Goal: Share content: Share content

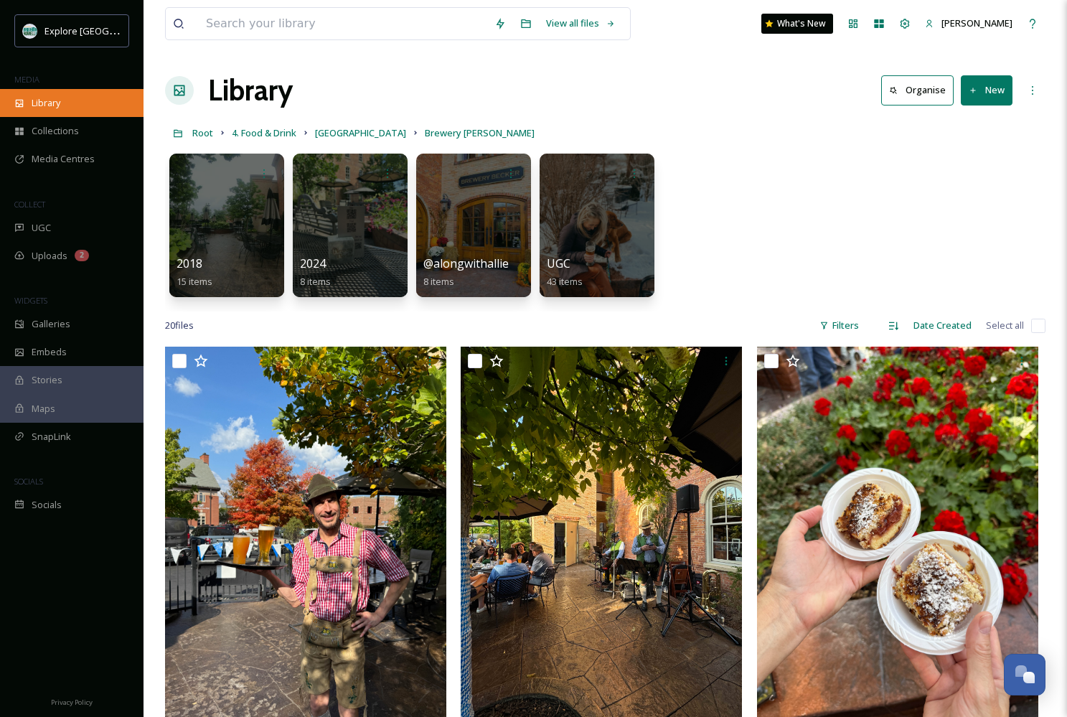
click at [47, 100] on span "Library" at bounding box center [46, 103] width 29 height 14
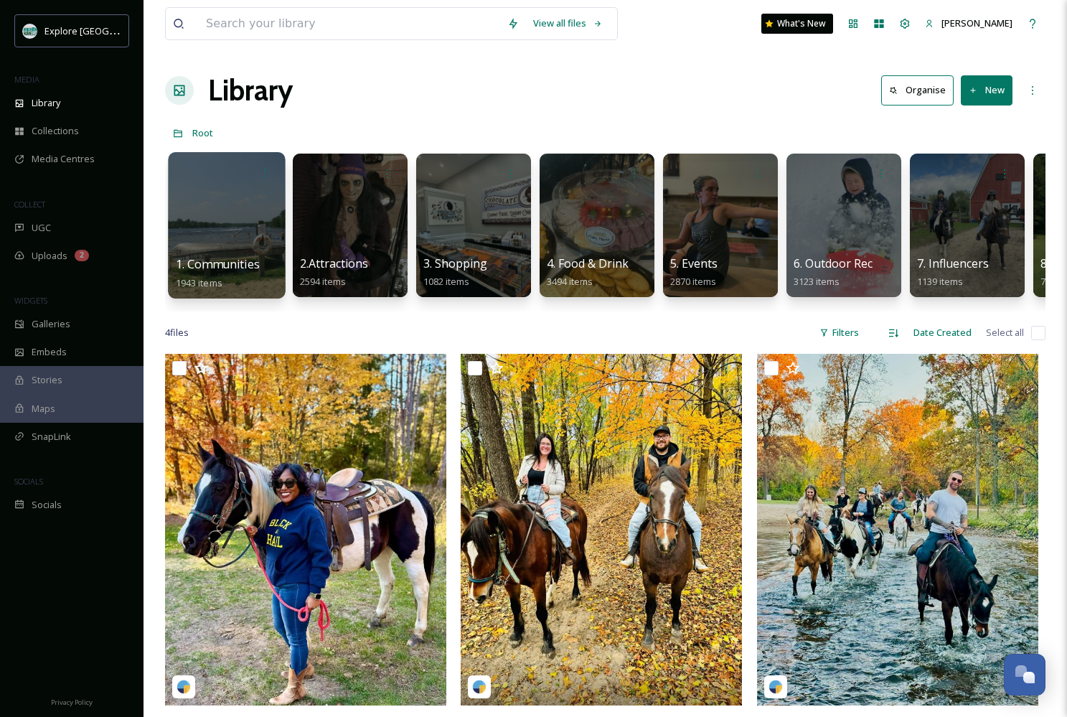
click at [233, 216] on div at bounding box center [226, 225] width 117 height 146
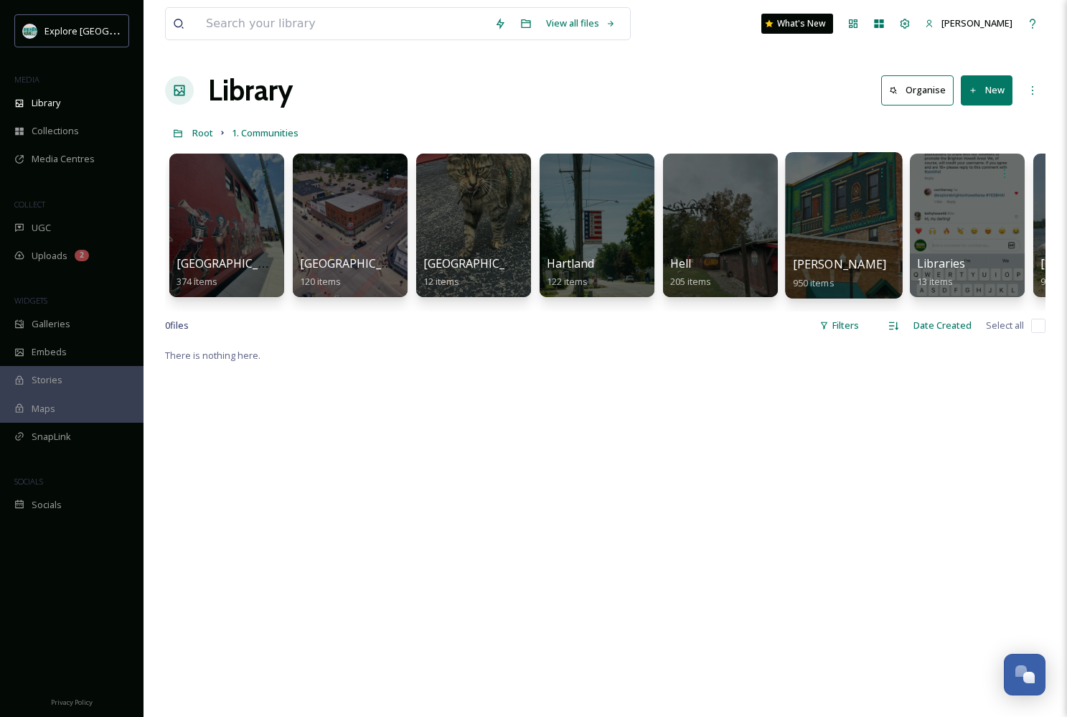
click at [841, 209] on div at bounding box center [843, 225] width 117 height 146
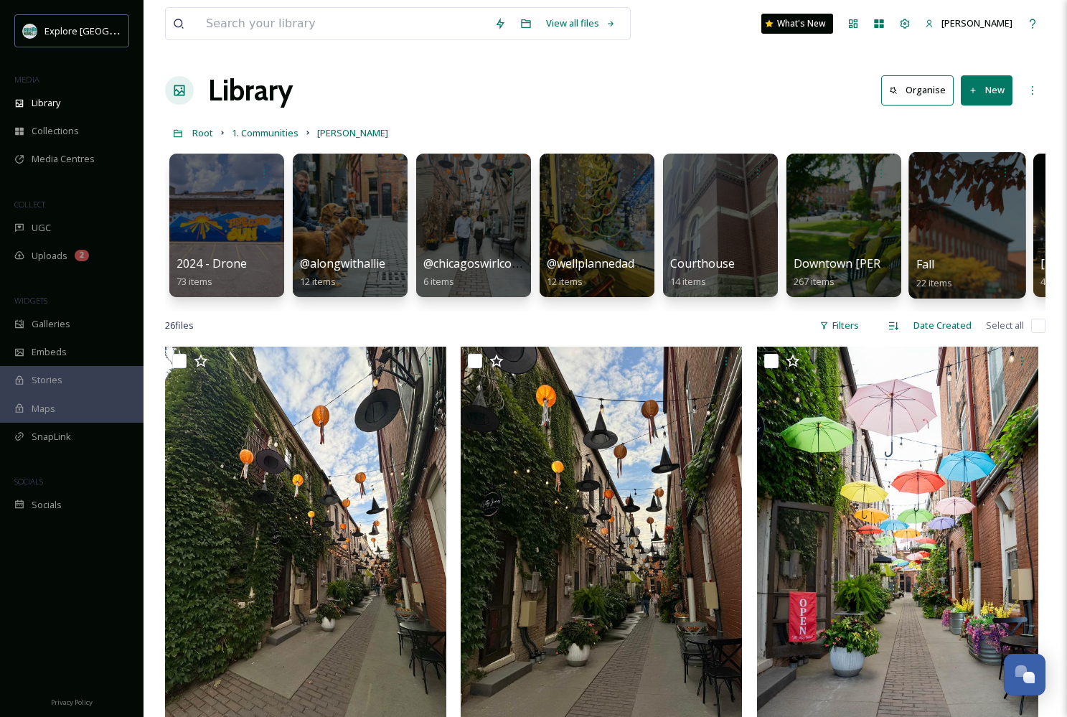
click at [957, 243] on div at bounding box center [966, 225] width 117 height 146
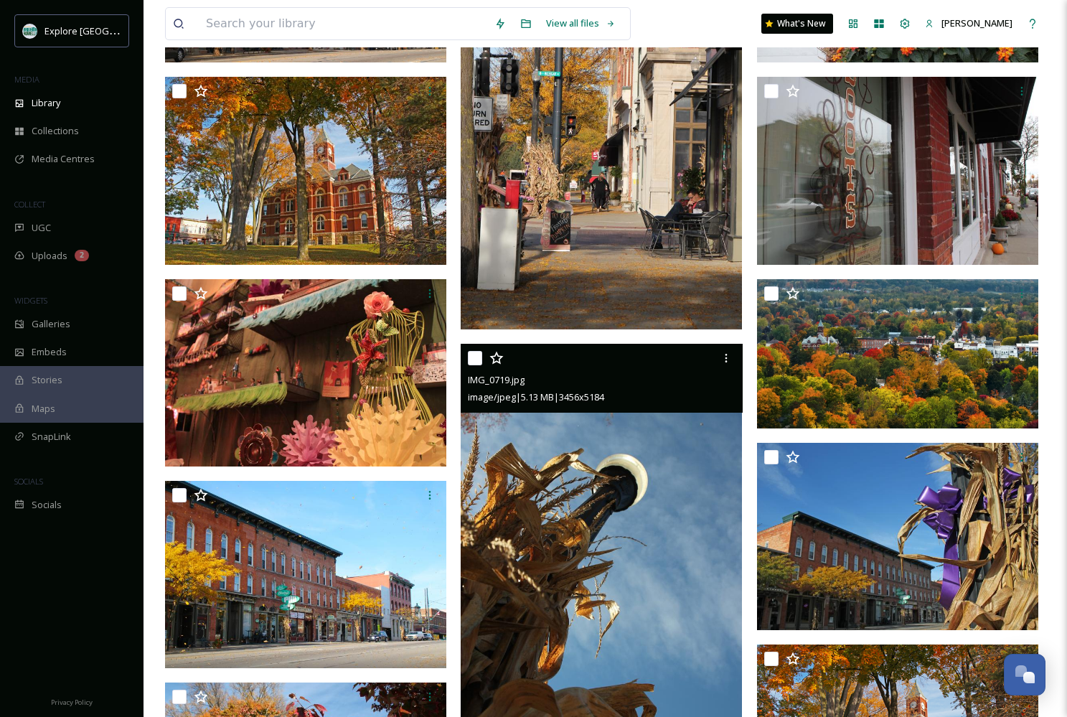
scroll to position [730, 0]
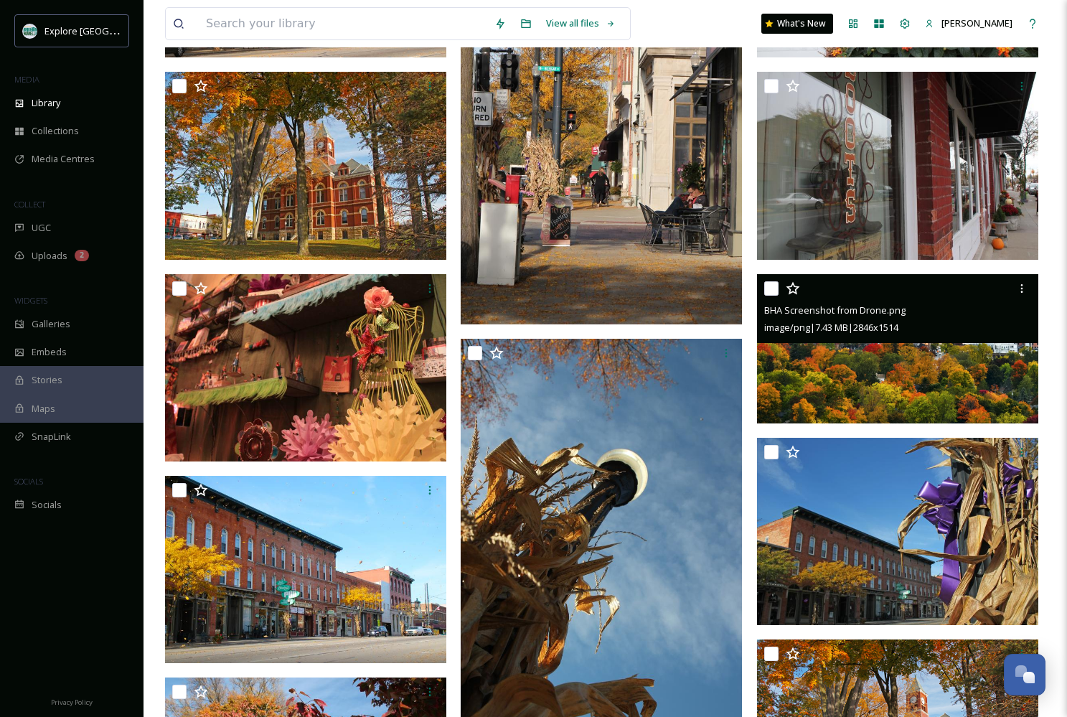
click at [942, 382] on img at bounding box center [897, 348] width 281 height 149
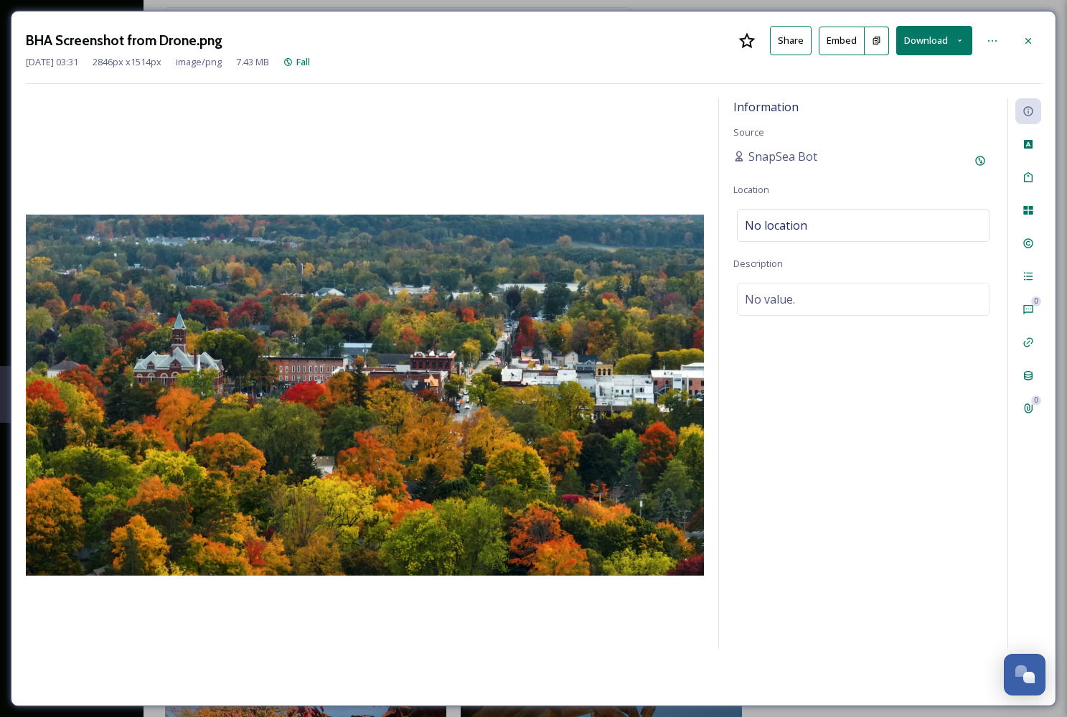
click at [958, 39] on icon at bounding box center [959, 40] width 9 height 9
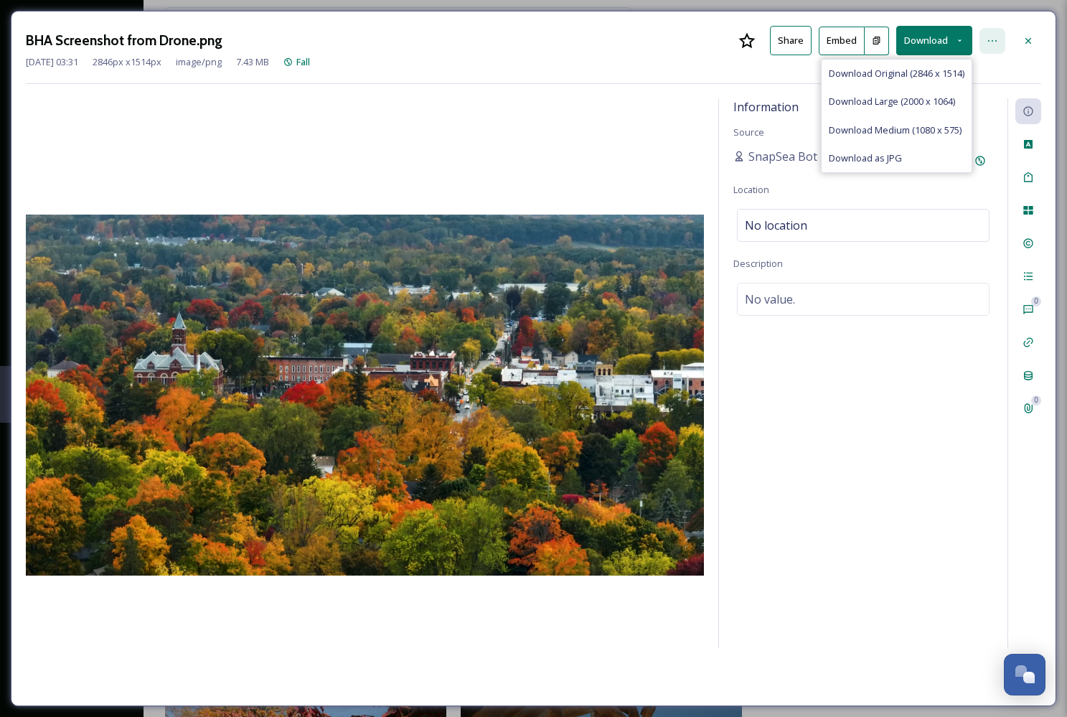
click at [987, 34] on div at bounding box center [992, 41] width 26 height 26
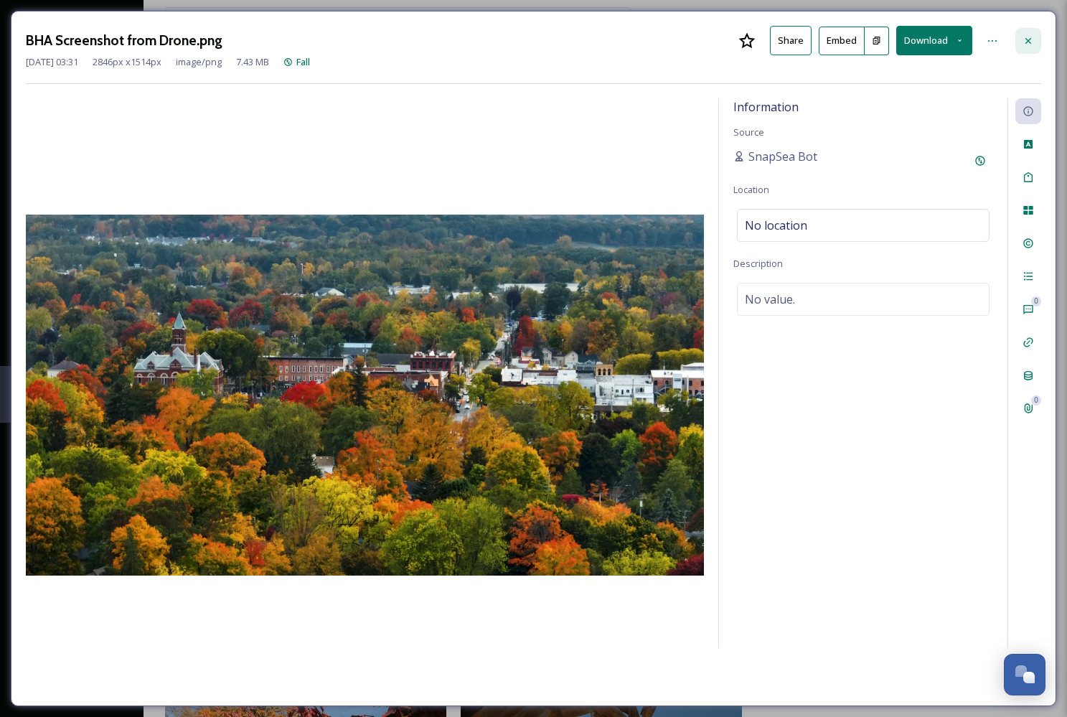
click at [1039, 40] on div at bounding box center [1028, 41] width 26 height 26
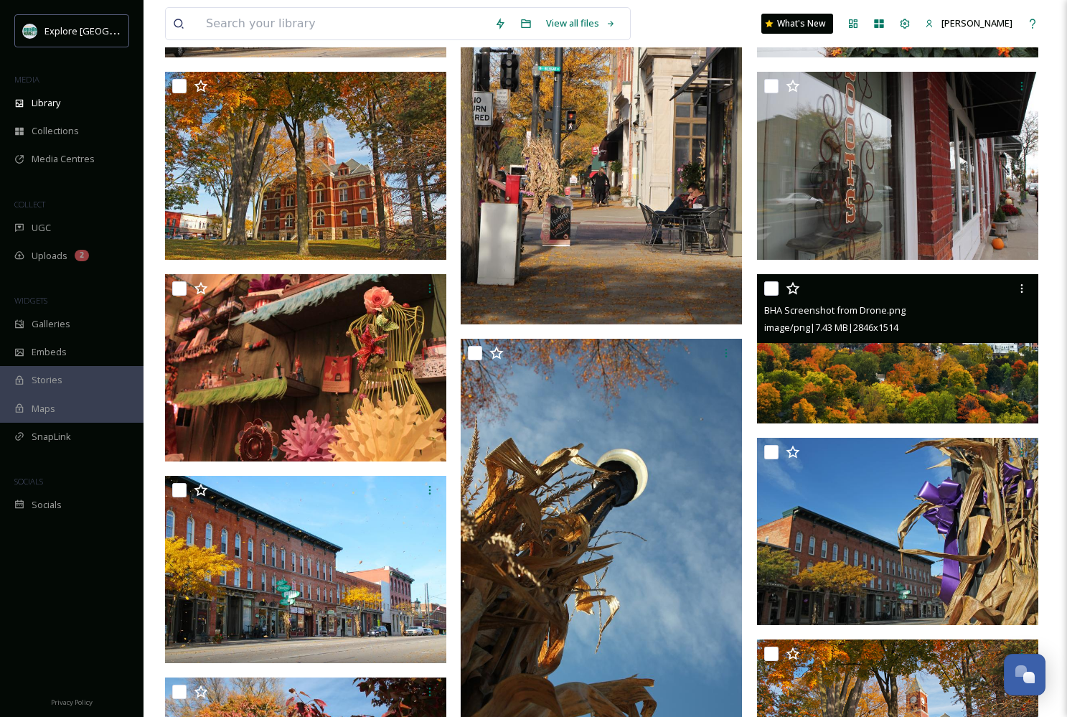
click at [910, 347] on img at bounding box center [897, 348] width 281 height 149
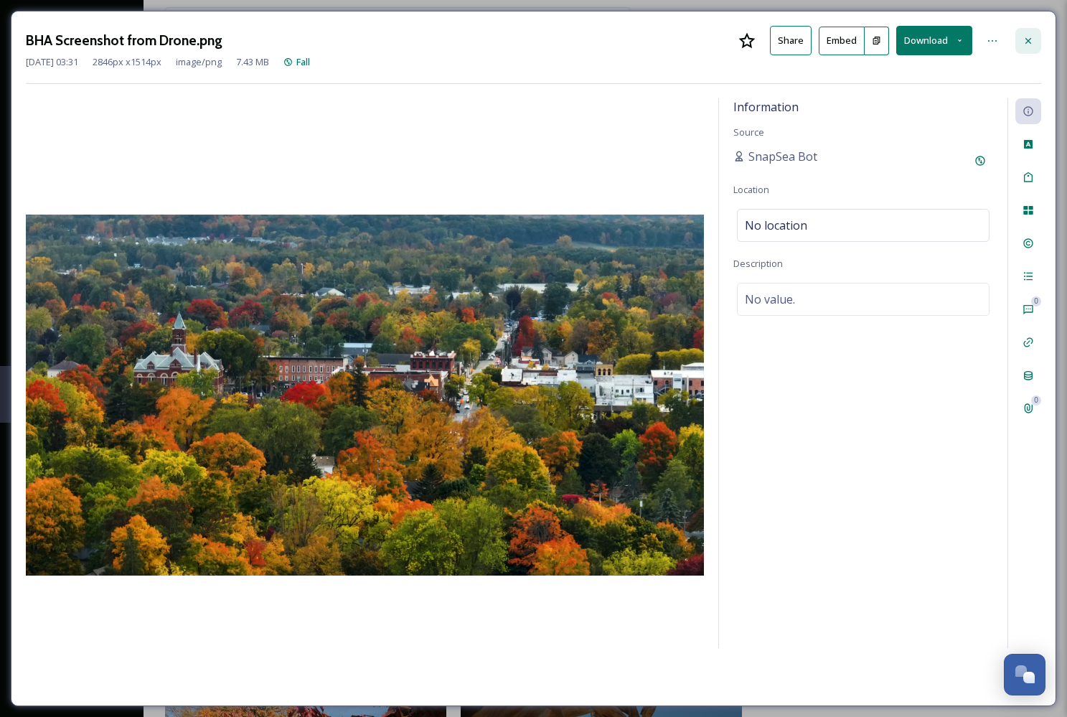
click at [1023, 33] on div at bounding box center [1028, 41] width 26 height 26
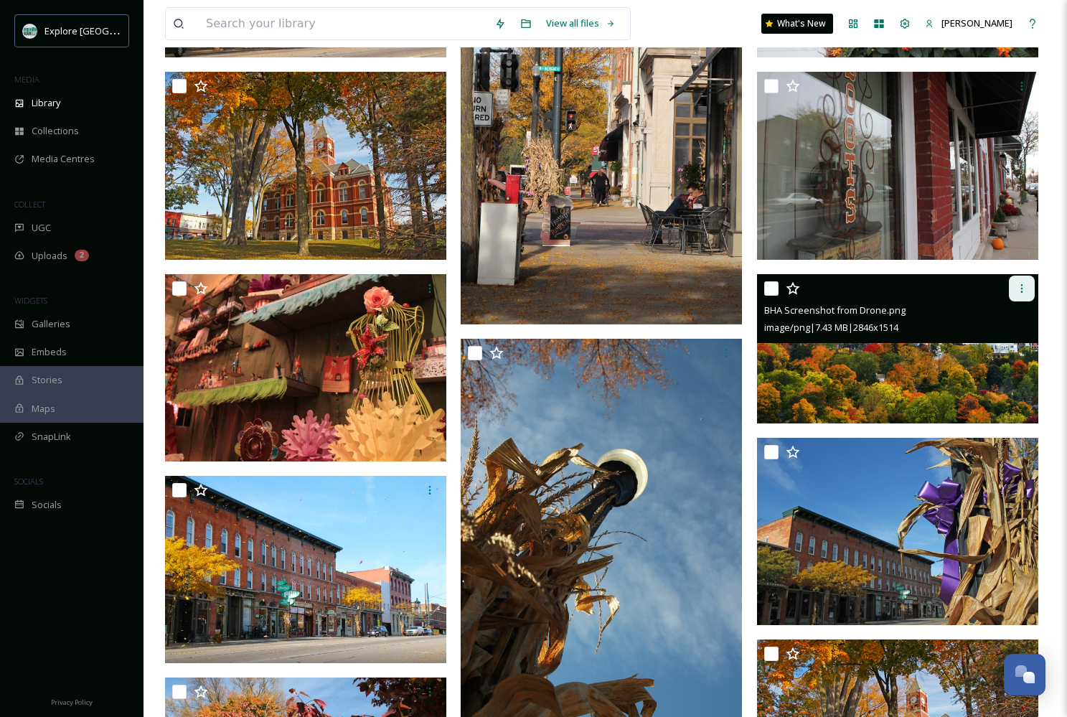
click at [1016, 291] on icon at bounding box center [1021, 288] width 11 height 11
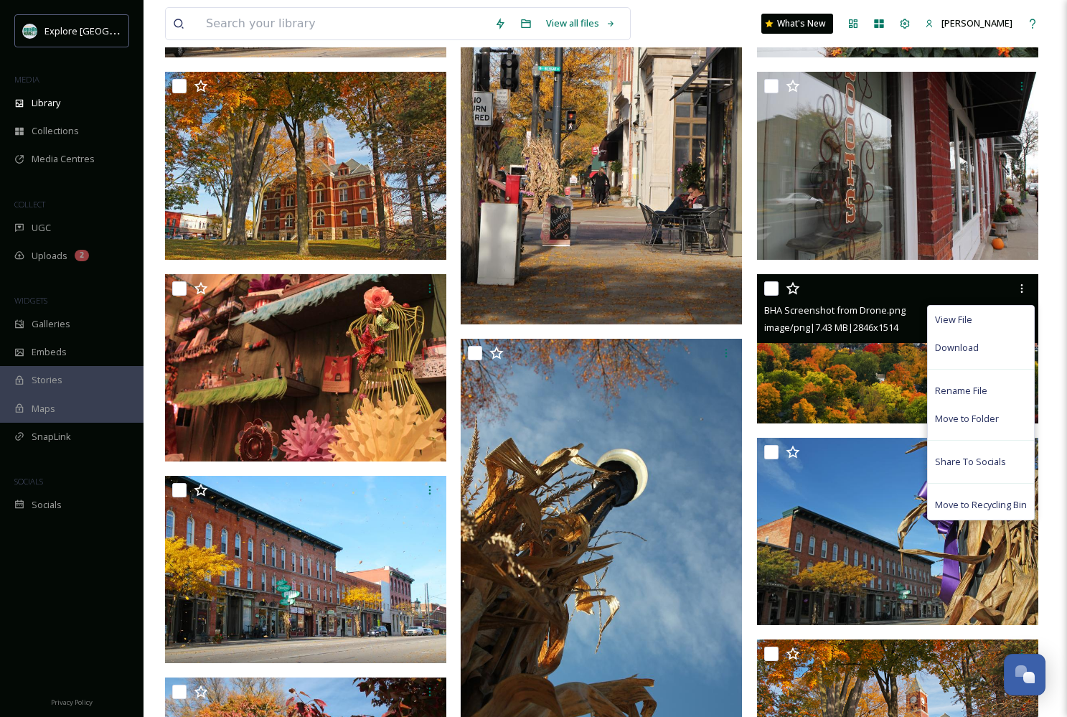
click at [881, 396] on img at bounding box center [897, 348] width 281 height 149
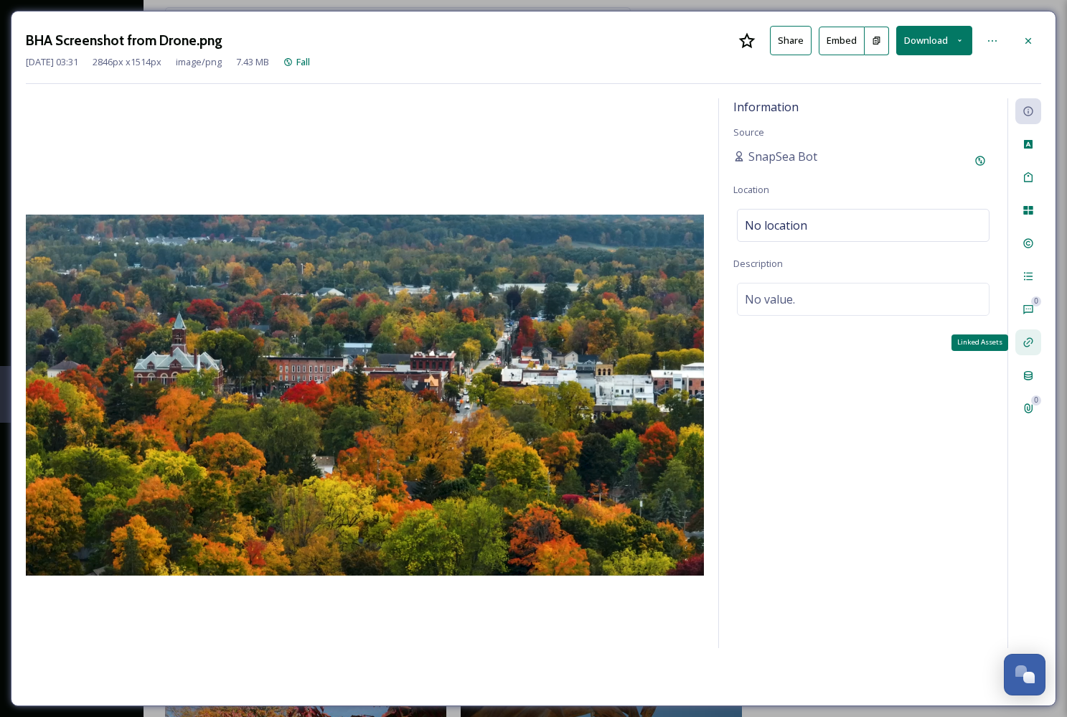
click at [1029, 341] on icon at bounding box center [1027, 342] width 9 height 9
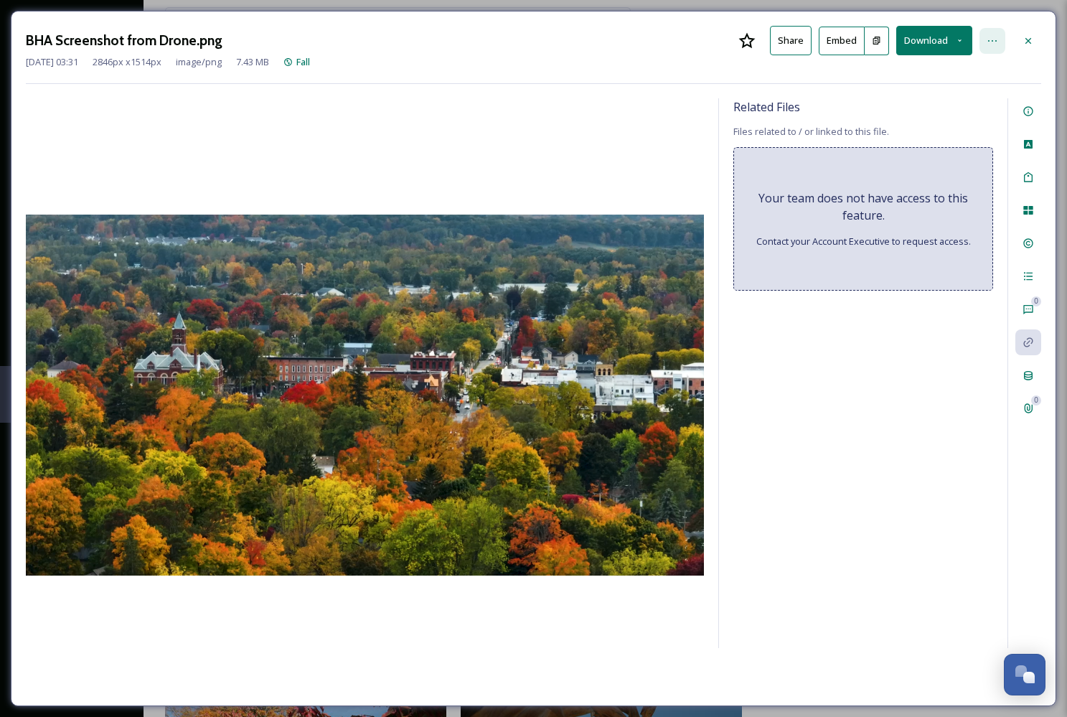
click at [996, 32] on div at bounding box center [992, 41] width 26 height 26
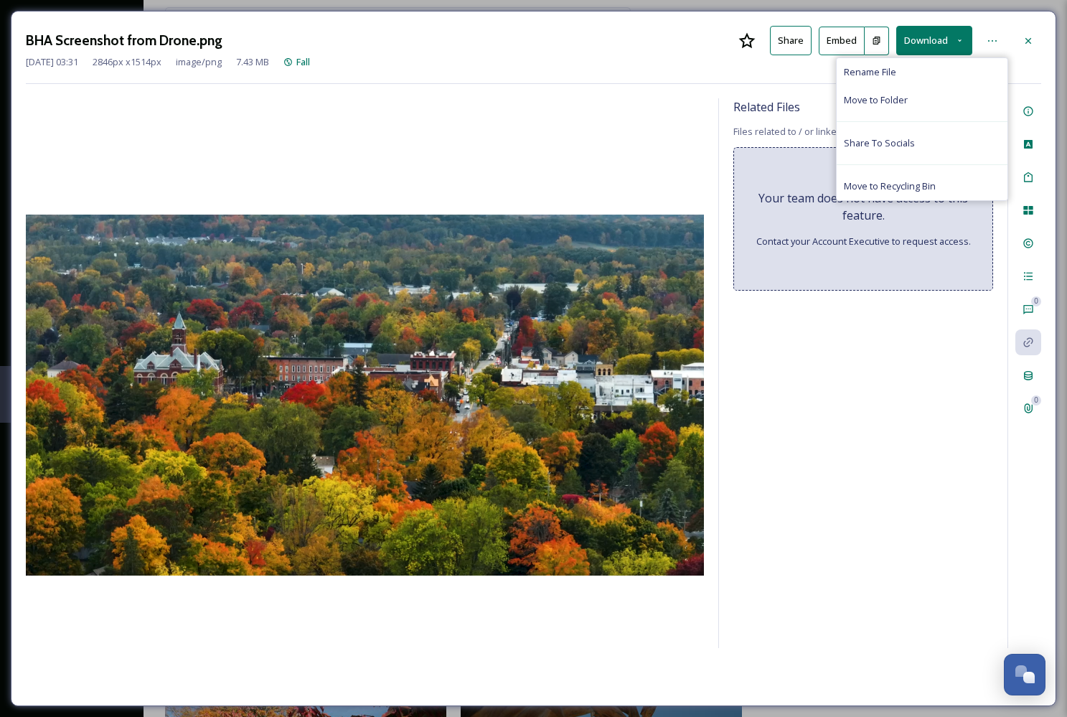
click at [789, 42] on button "Share" at bounding box center [791, 40] width 42 height 29
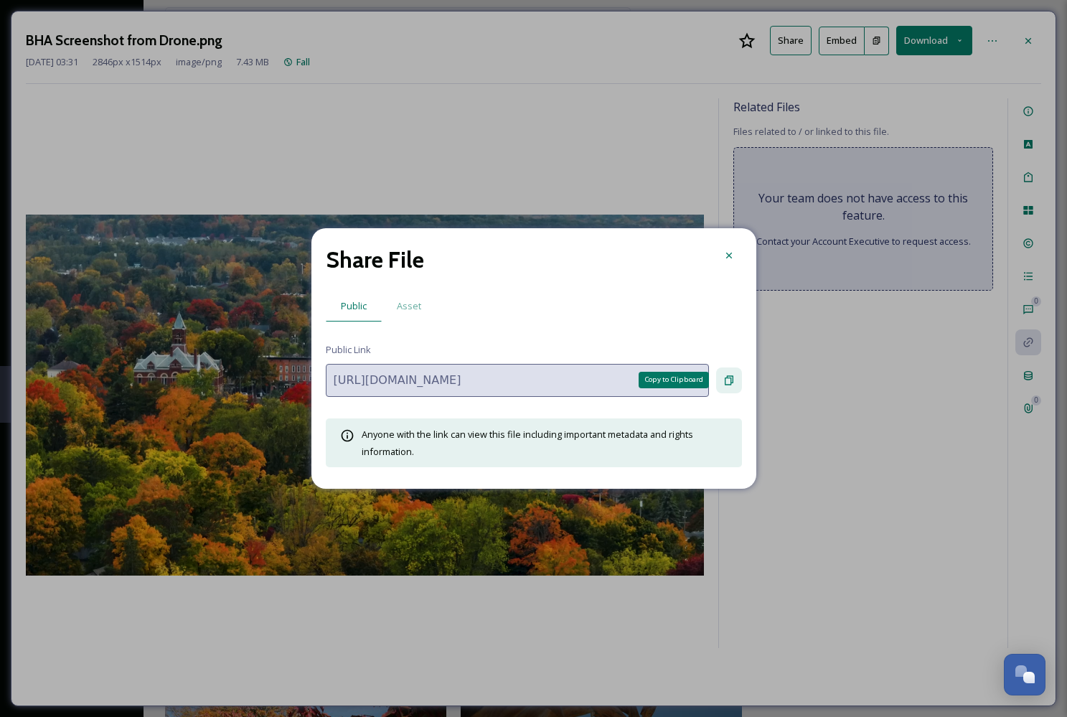
click at [723, 377] on icon at bounding box center [728, 379] width 11 height 11
click at [730, 257] on icon at bounding box center [728, 256] width 6 height 6
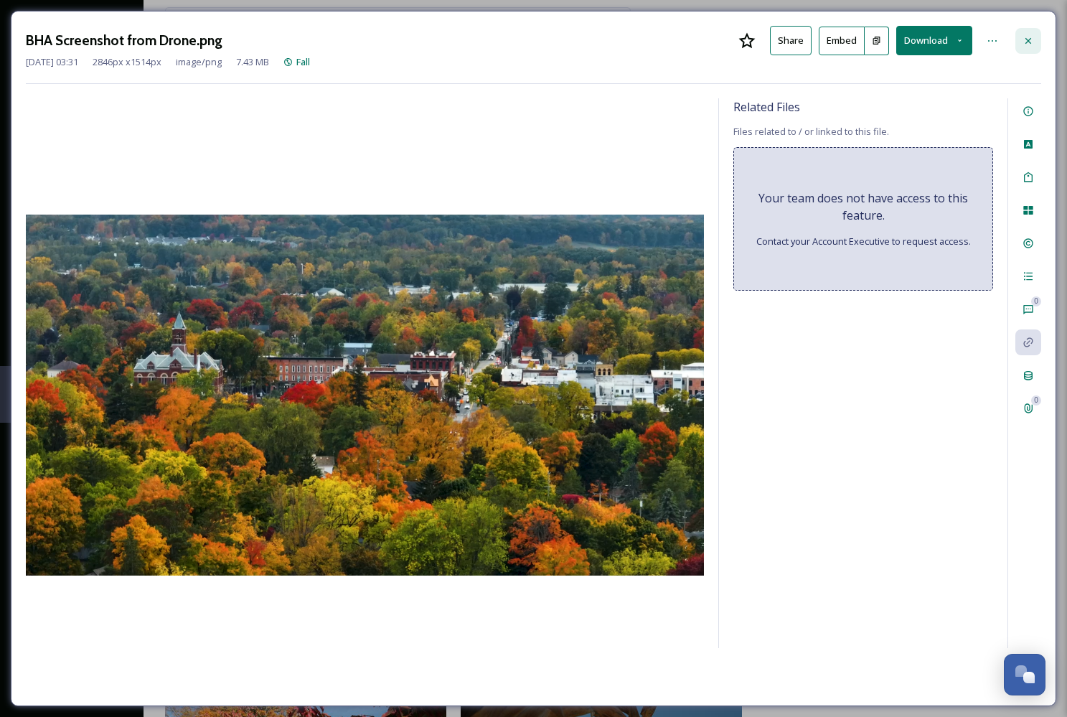
click at [1026, 43] on icon at bounding box center [1027, 40] width 11 height 11
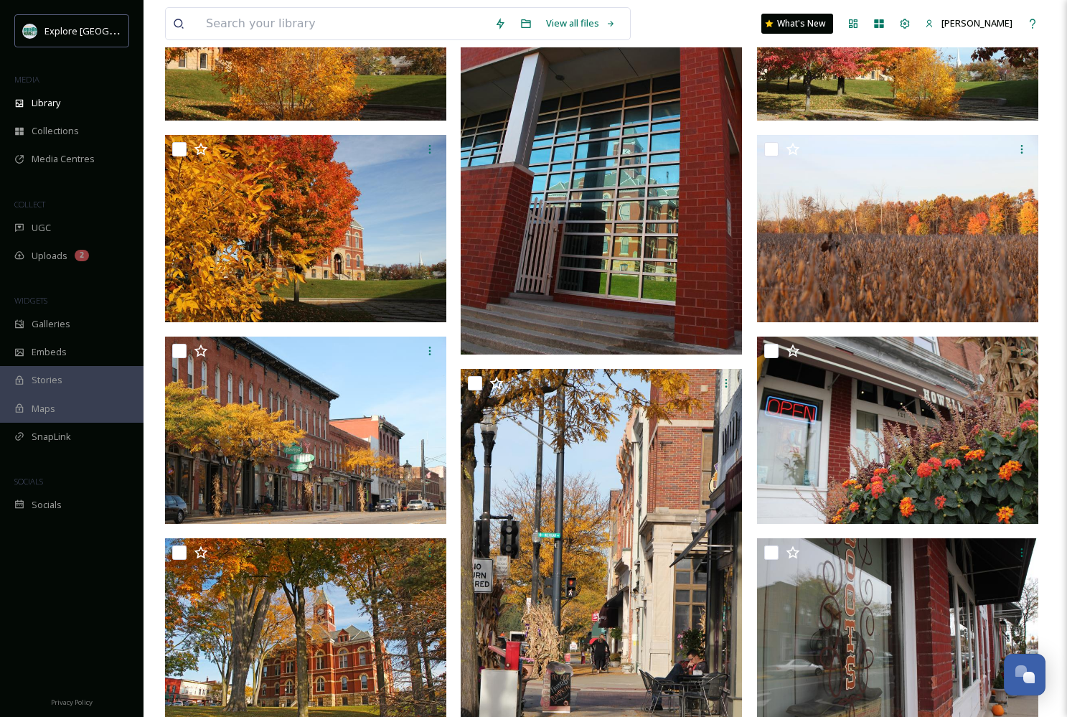
scroll to position [283, 0]
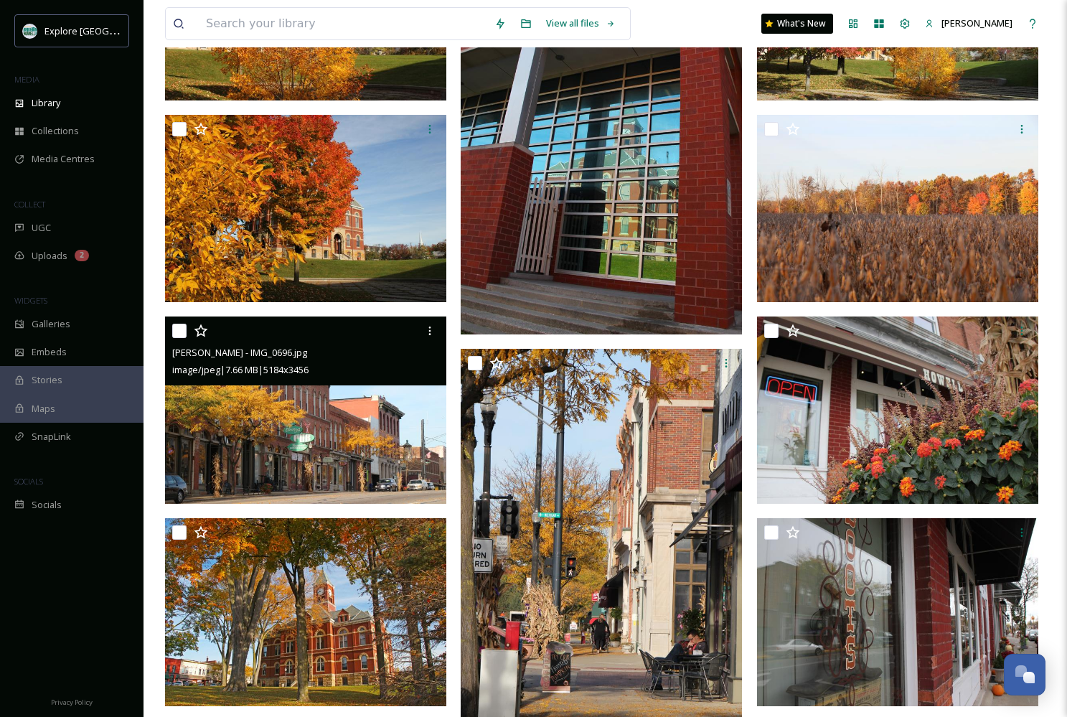
click at [385, 432] on img at bounding box center [305, 410] width 281 height 188
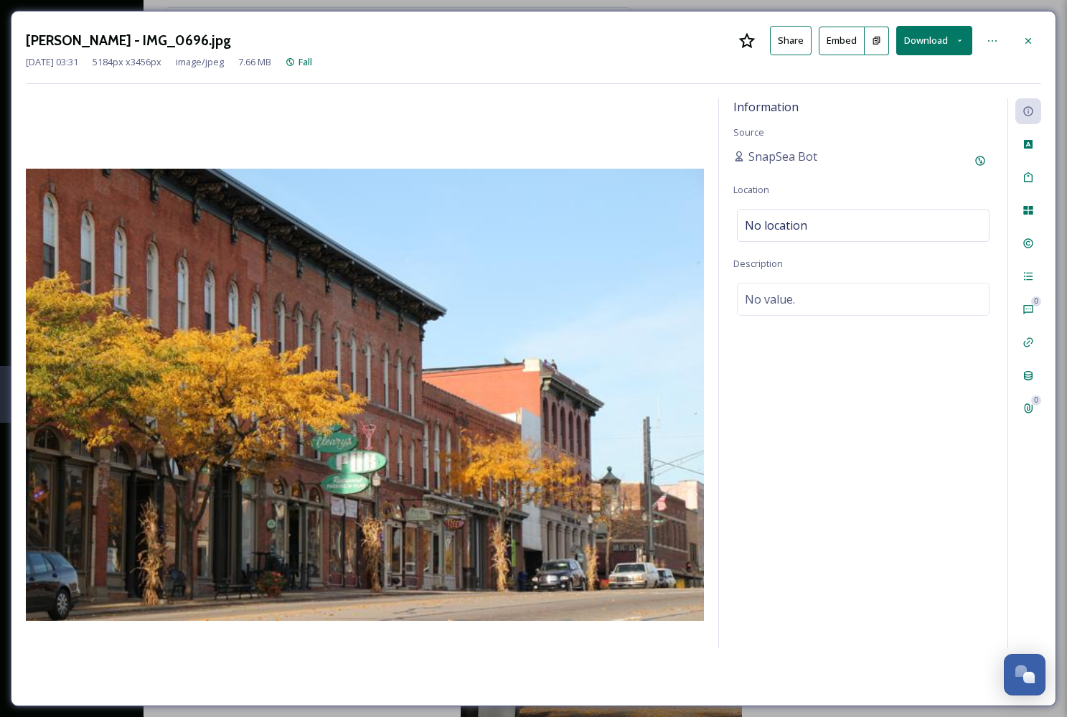
click at [799, 40] on button "Share" at bounding box center [791, 40] width 42 height 29
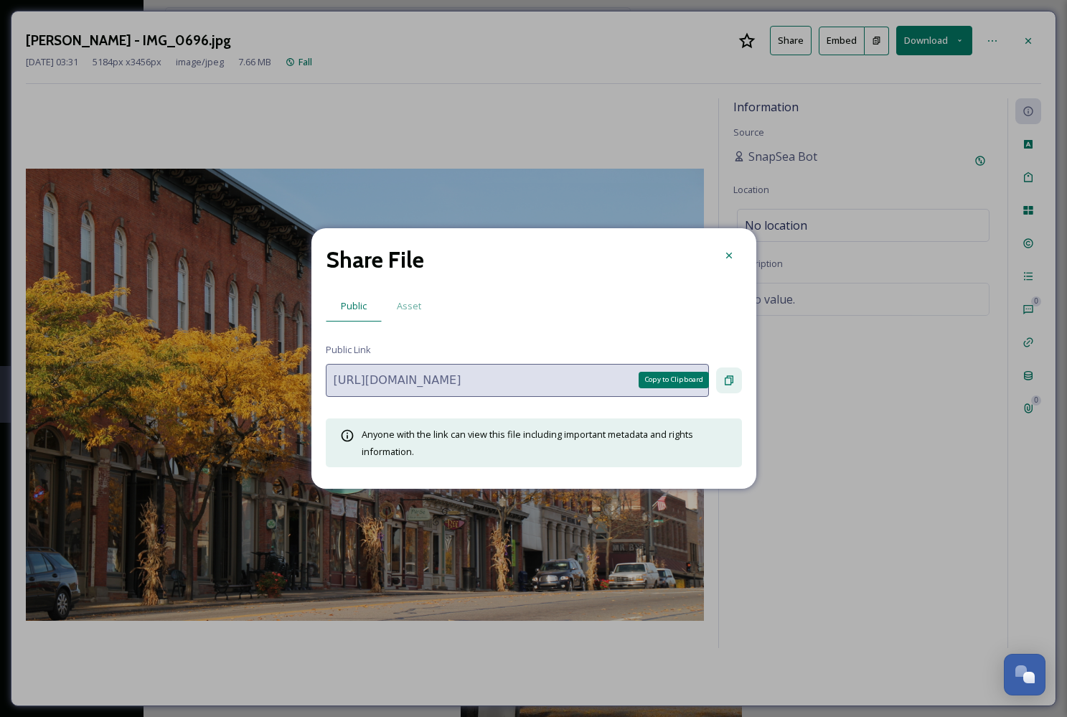
click at [727, 385] on icon at bounding box center [728, 379] width 11 height 11
click at [730, 246] on div at bounding box center [729, 255] width 26 height 26
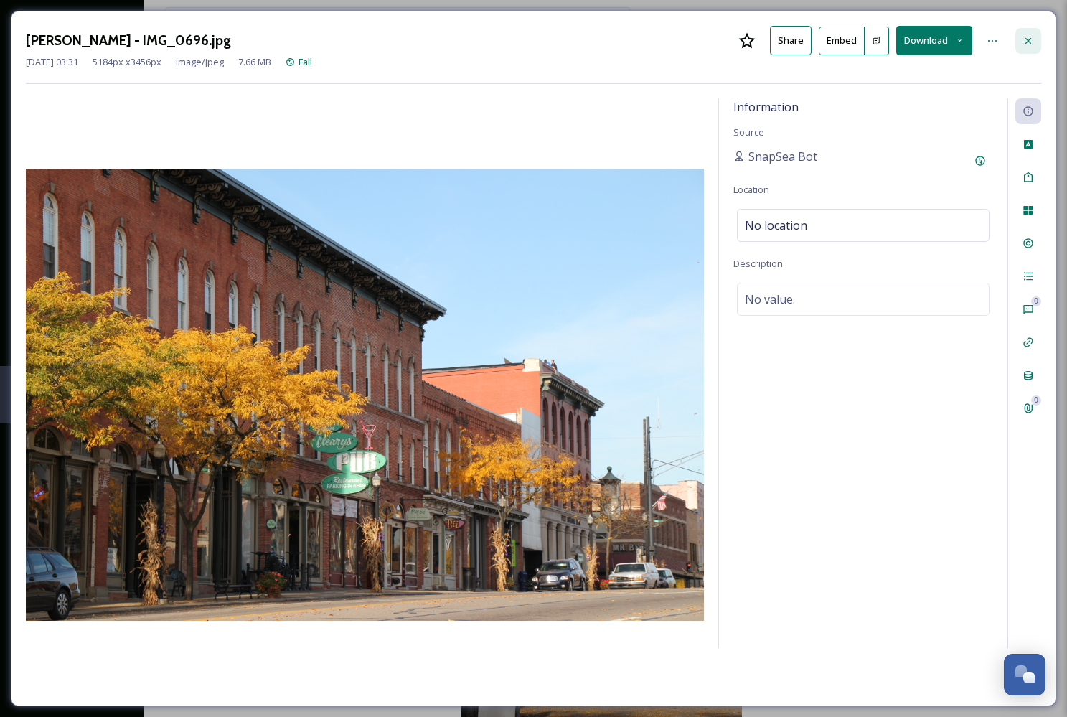
click at [1029, 39] on icon at bounding box center [1028, 40] width 6 height 6
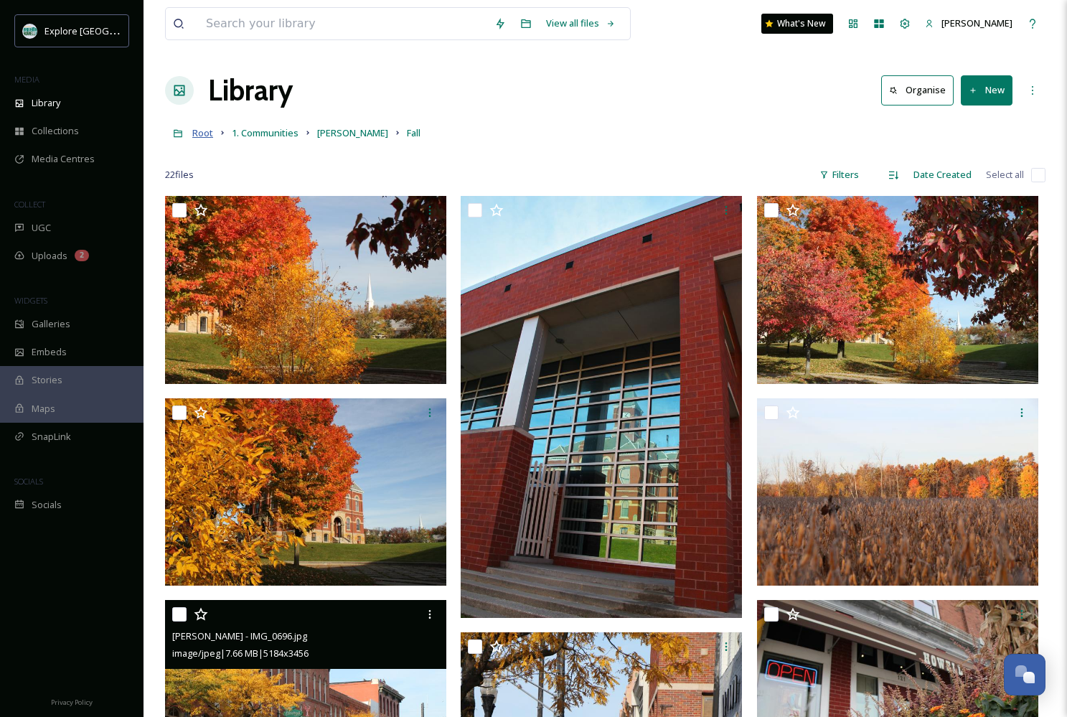
click at [202, 131] on span "Root" at bounding box center [202, 132] width 21 height 13
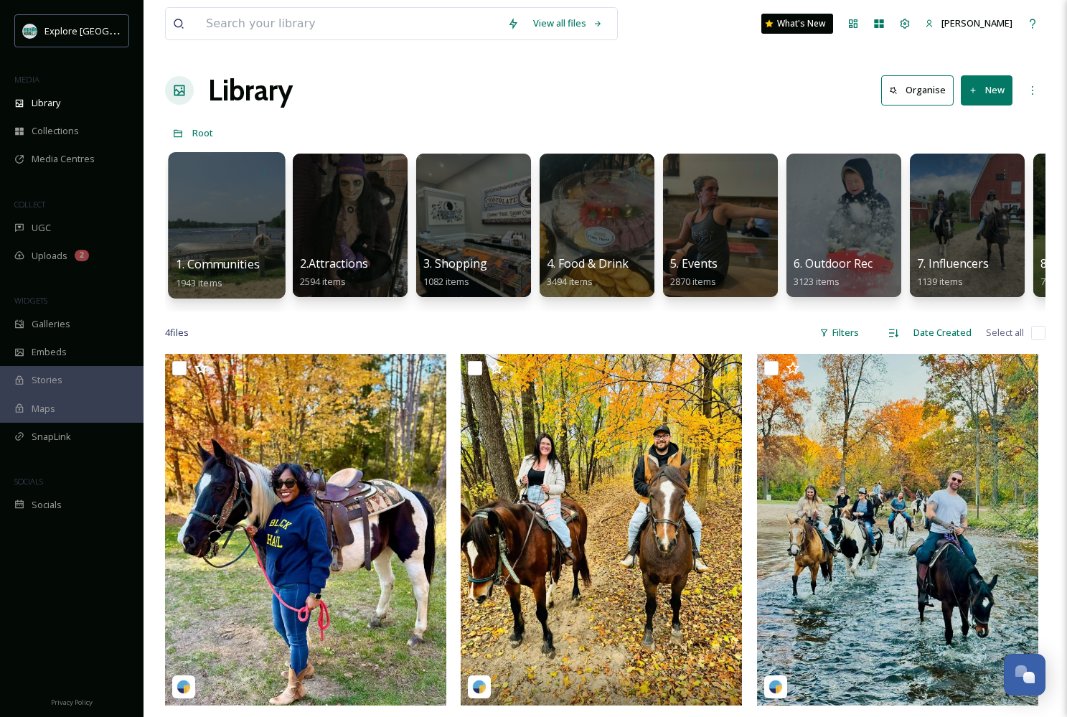
click at [203, 237] on div at bounding box center [226, 225] width 117 height 146
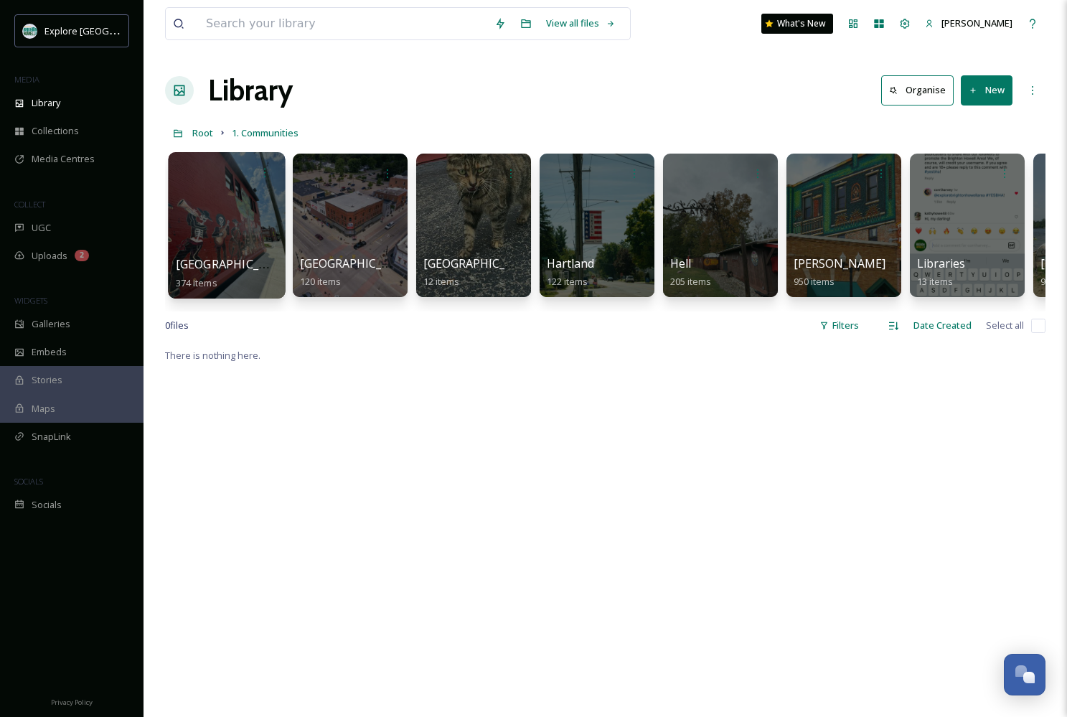
click at [211, 223] on div at bounding box center [226, 225] width 117 height 146
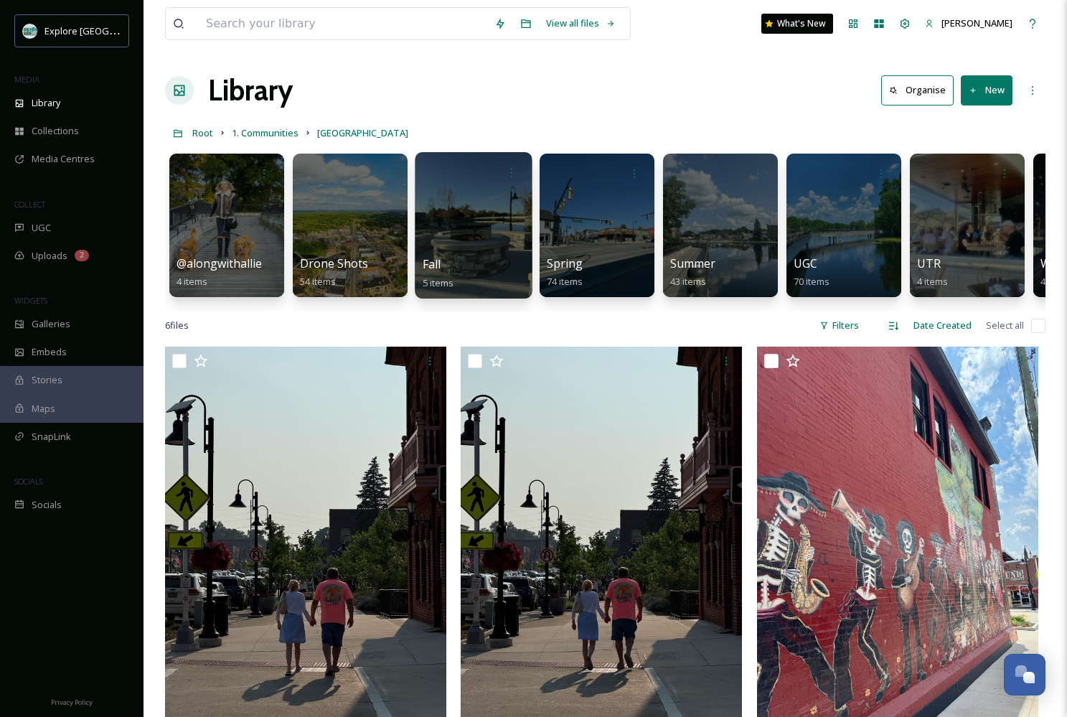
click at [474, 214] on div at bounding box center [473, 225] width 117 height 146
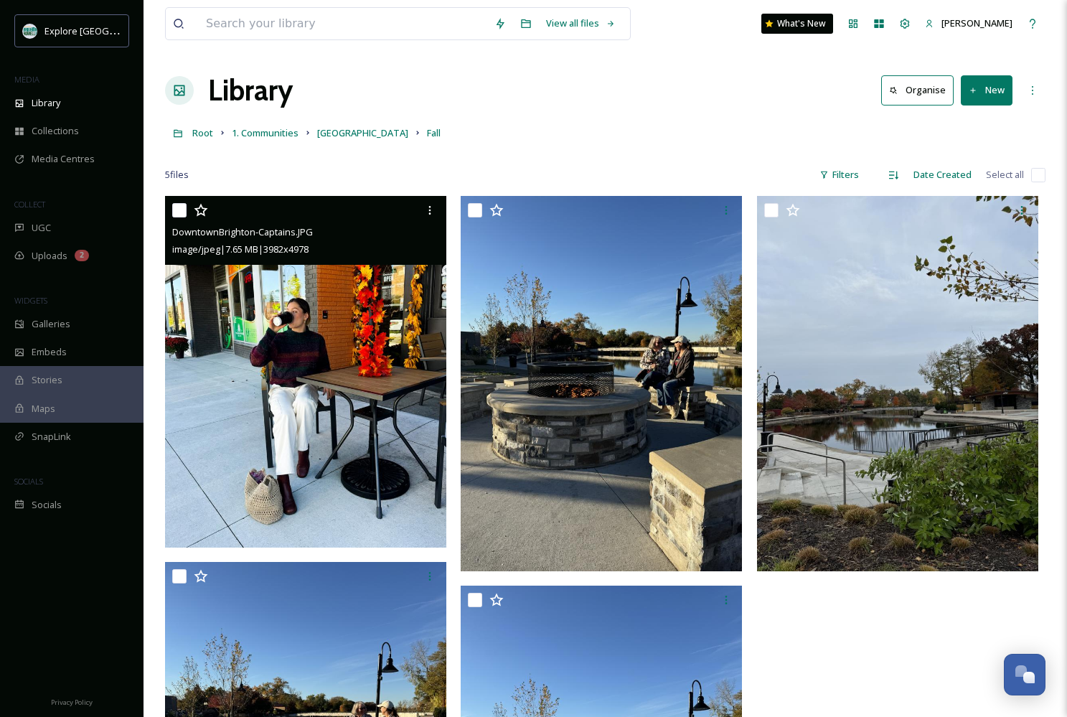
click at [324, 400] on img at bounding box center [305, 372] width 281 height 352
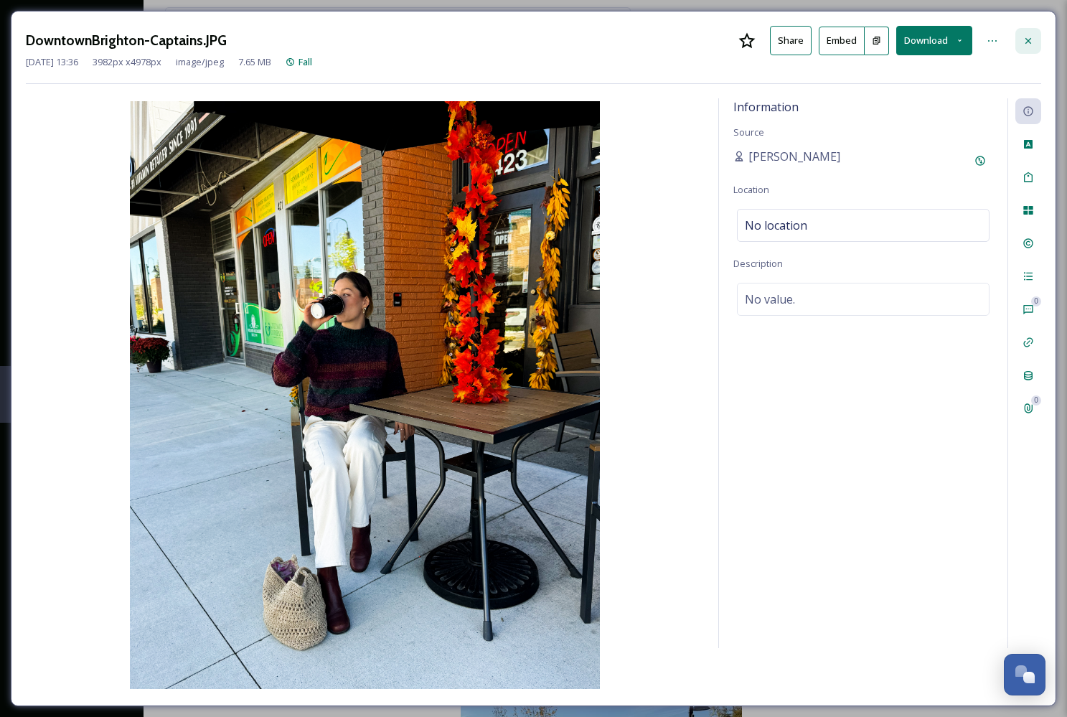
click at [1026, 37] on icon at bounding box center [1027, 40] width 11 height 11
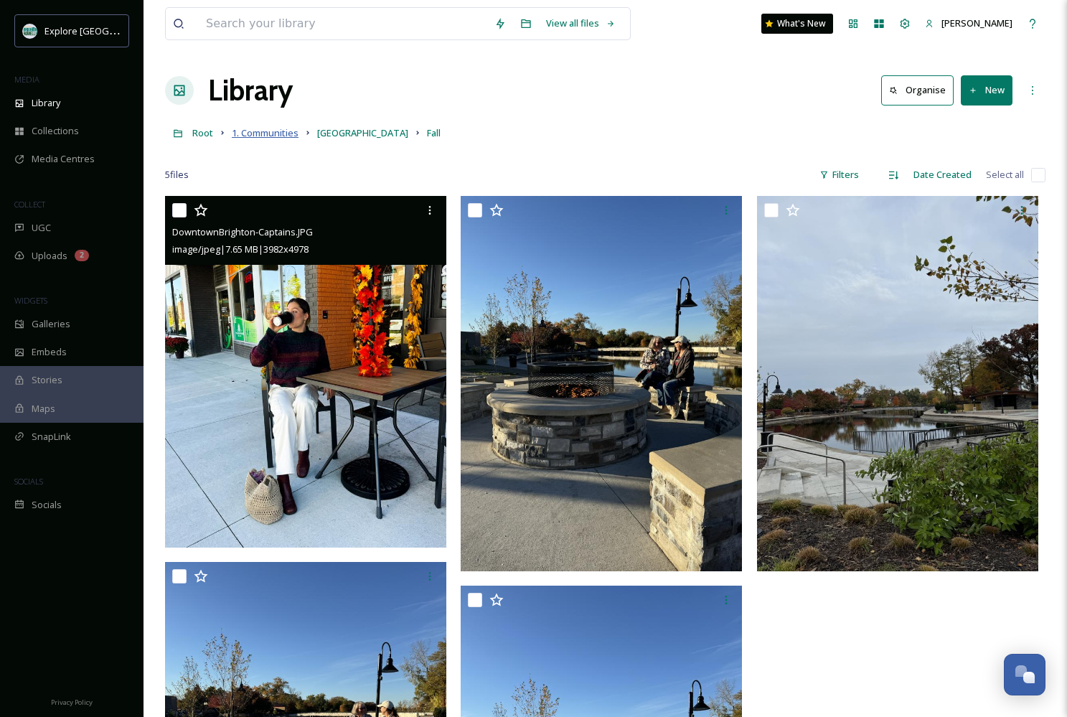
click at [283, 132] on span "1. Communities" at bounding box center [265, 132] width 67 height 13
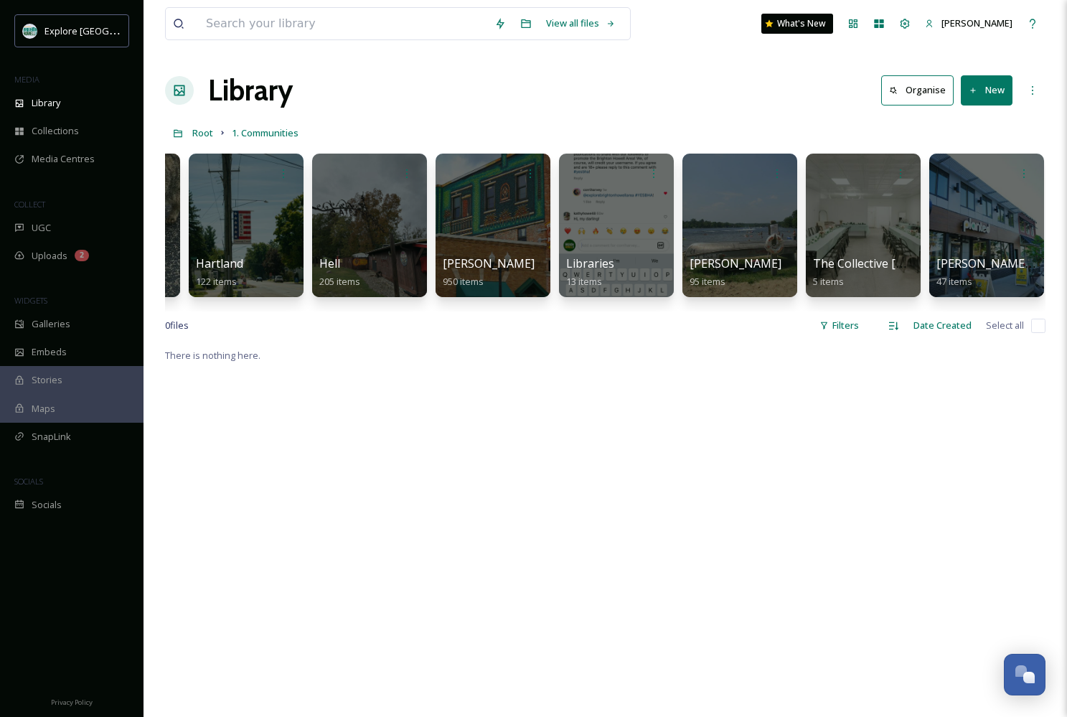
scroll to position [0, 349]
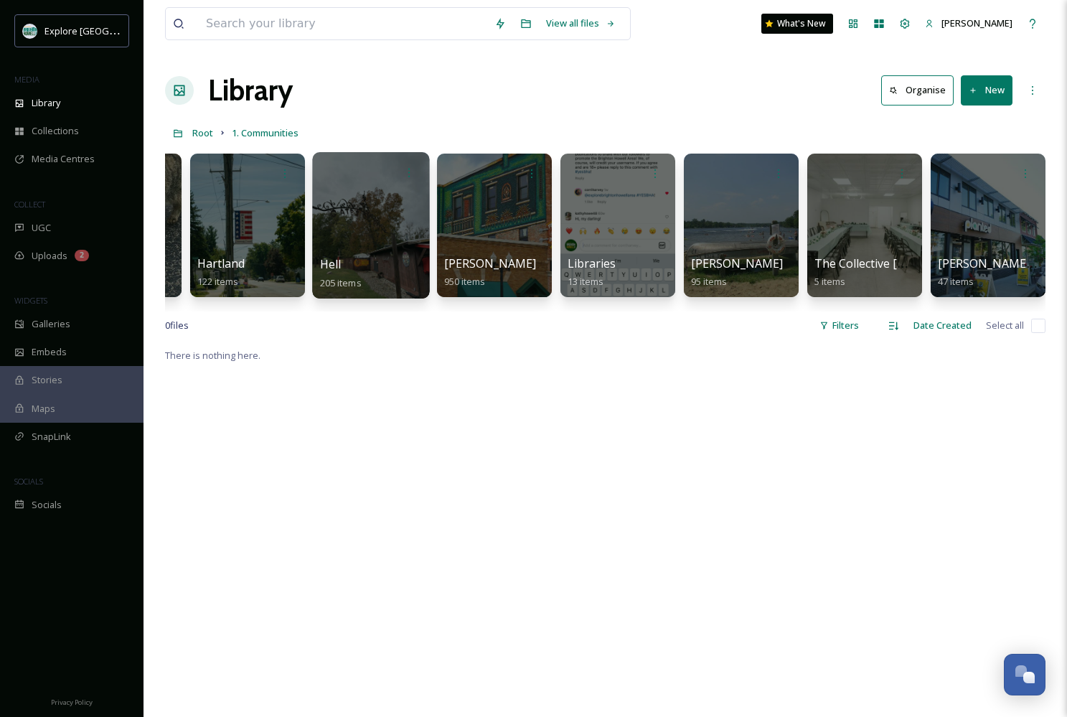
click at [358, 259] on div "Hell 205 items" at bounding box center [371, 273] width 103 height 36
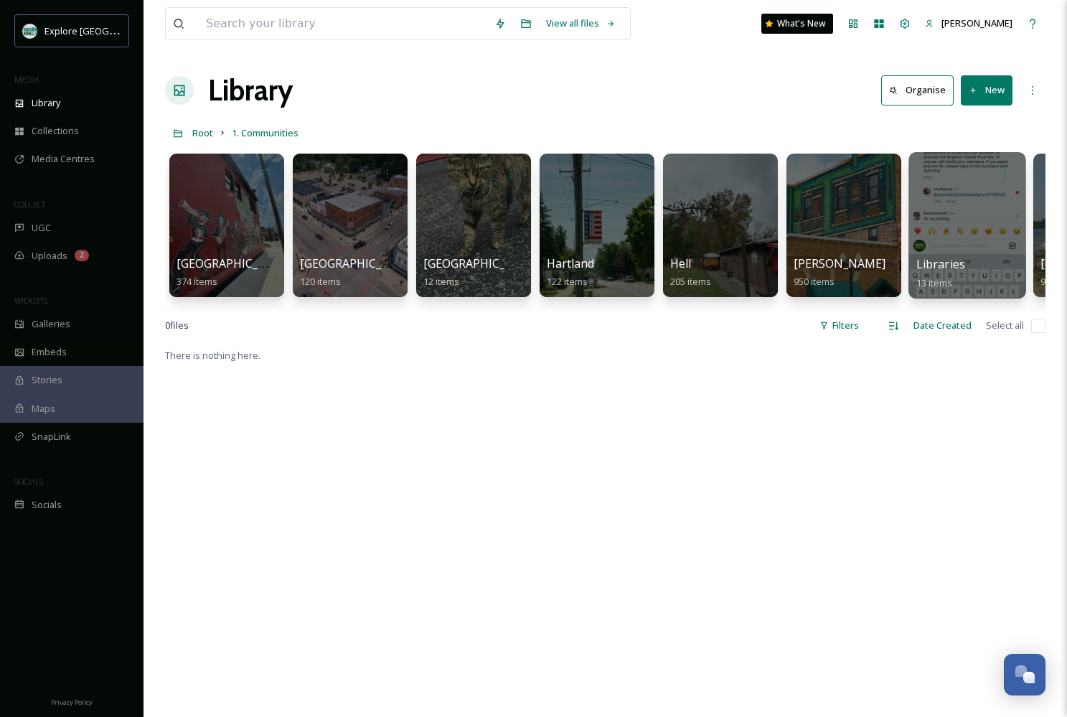
scroll to position [0, 0]
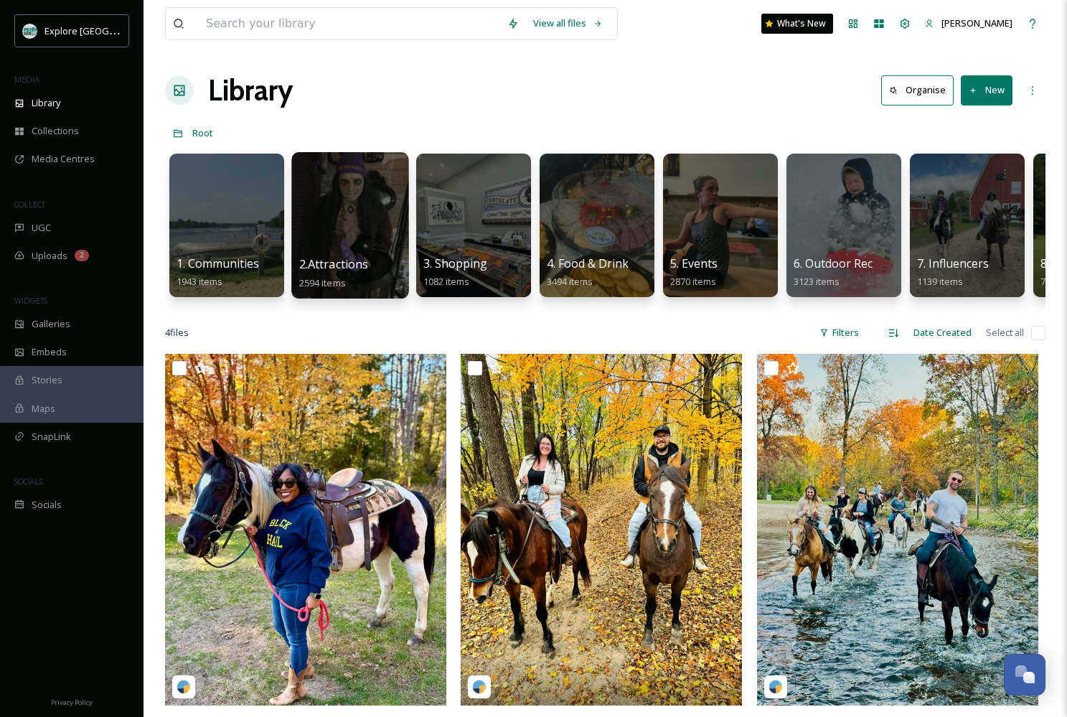
click at [361, 214] on div at bounding box center [349, 225] width 117 height 146
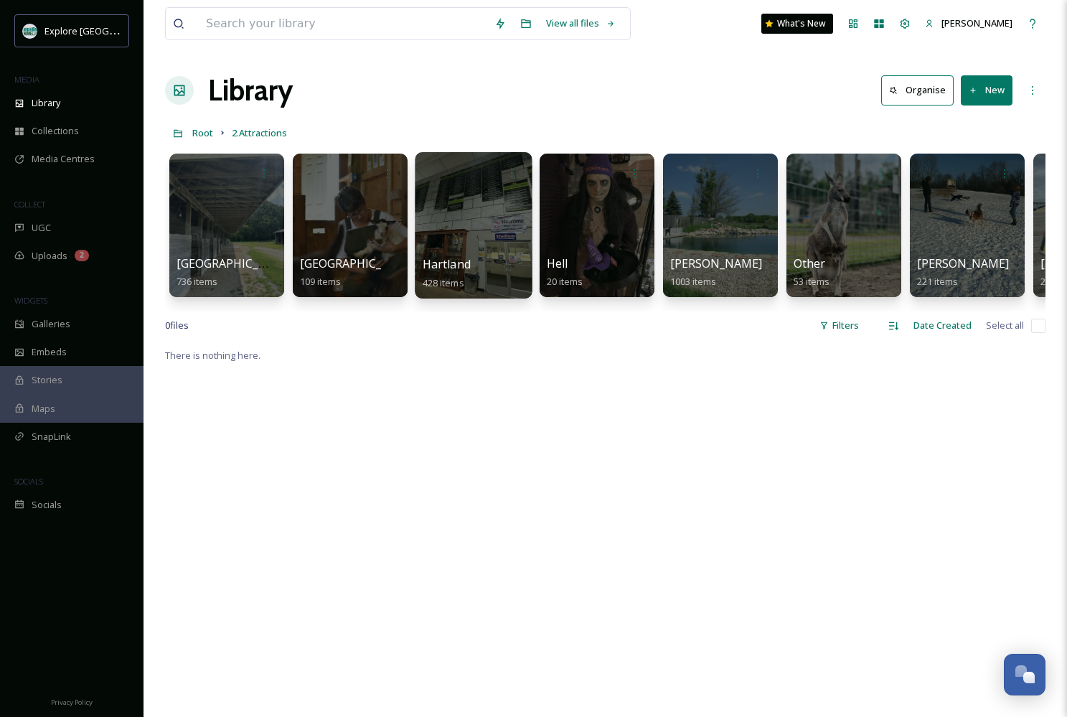
click at [460, 226] on div at bounding box center [473, 225] width 117 height 146
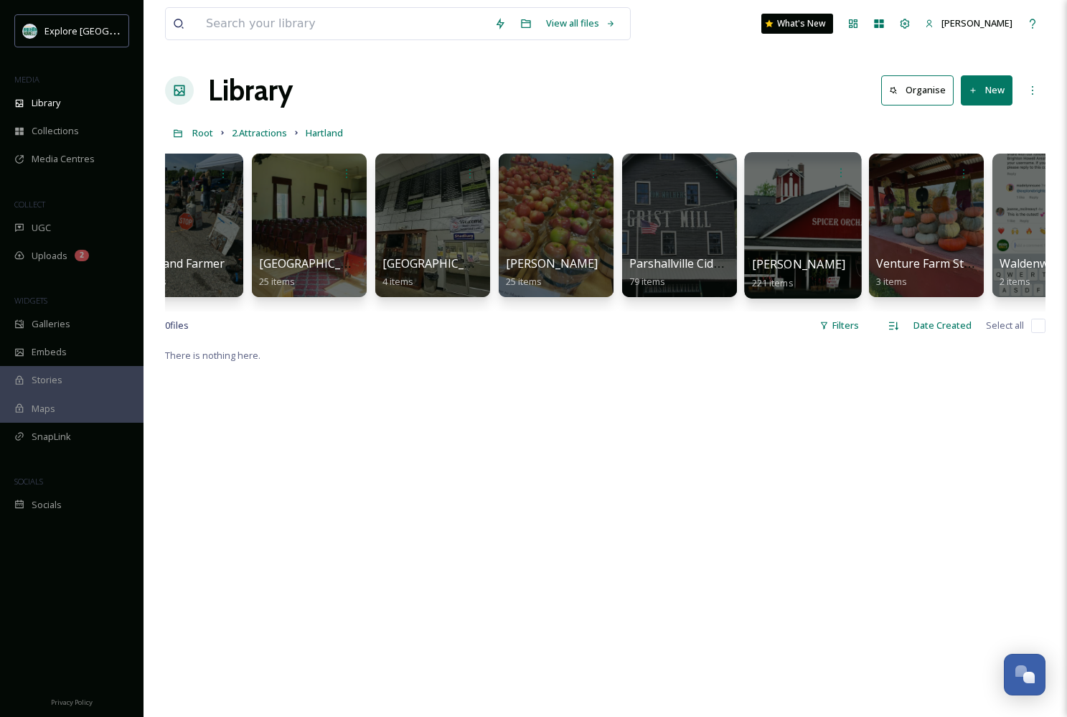
scroll to position [0, 664]
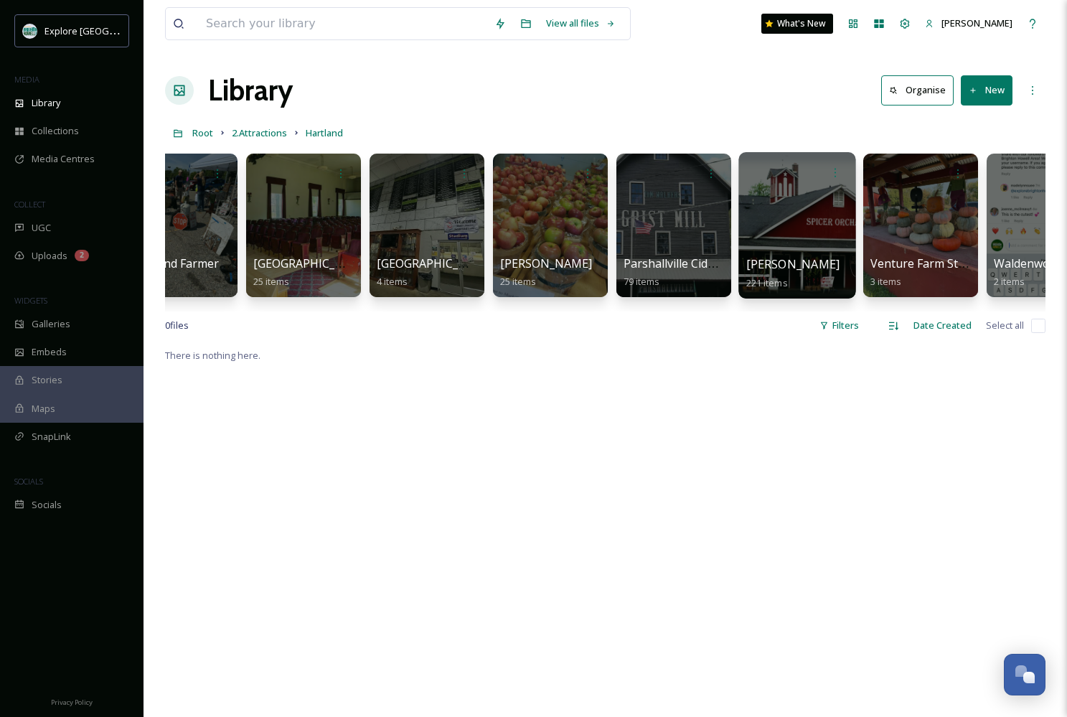
click at [776, 217] on div at bounding box center [796, 225] width 117 height 146
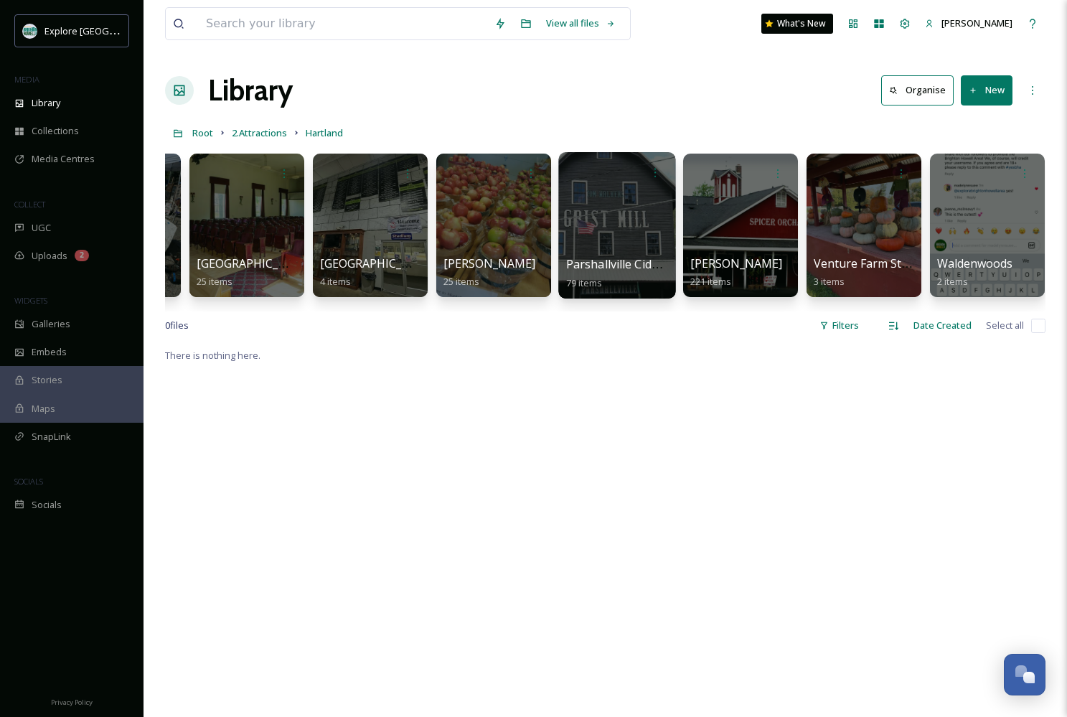
scroll to position [0, 720]
click at [598, 237] on div at bounding box center [617, 225] width 117 height 146
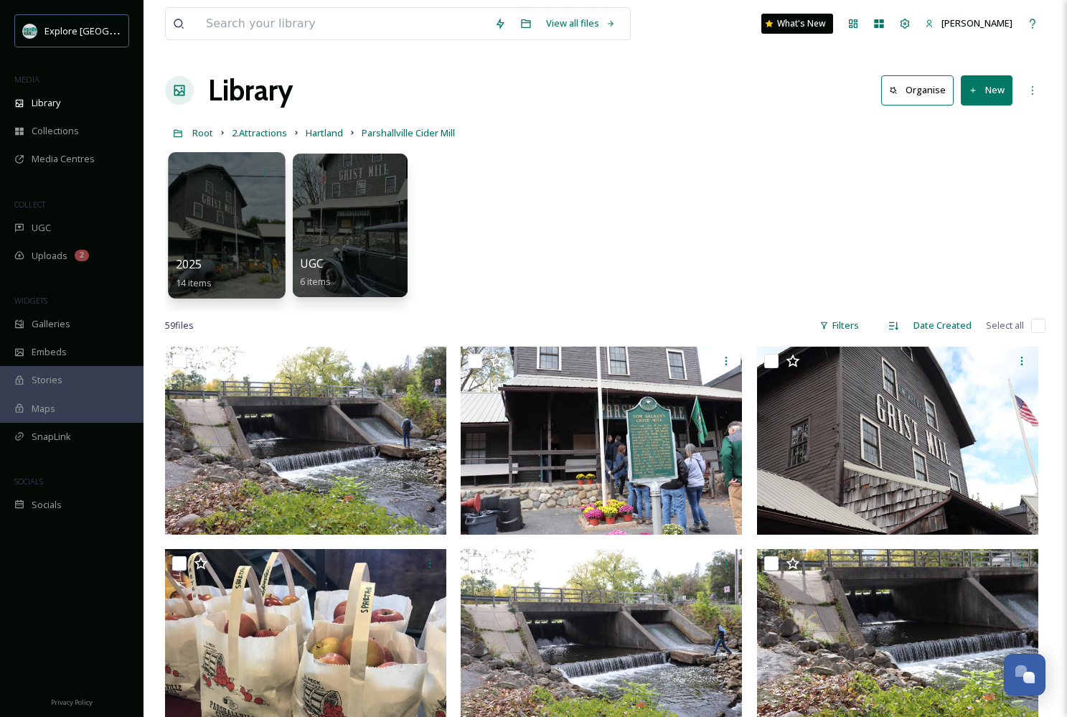
click at [214, 214] on div at bounding box center [226, 225] width 117 height 146
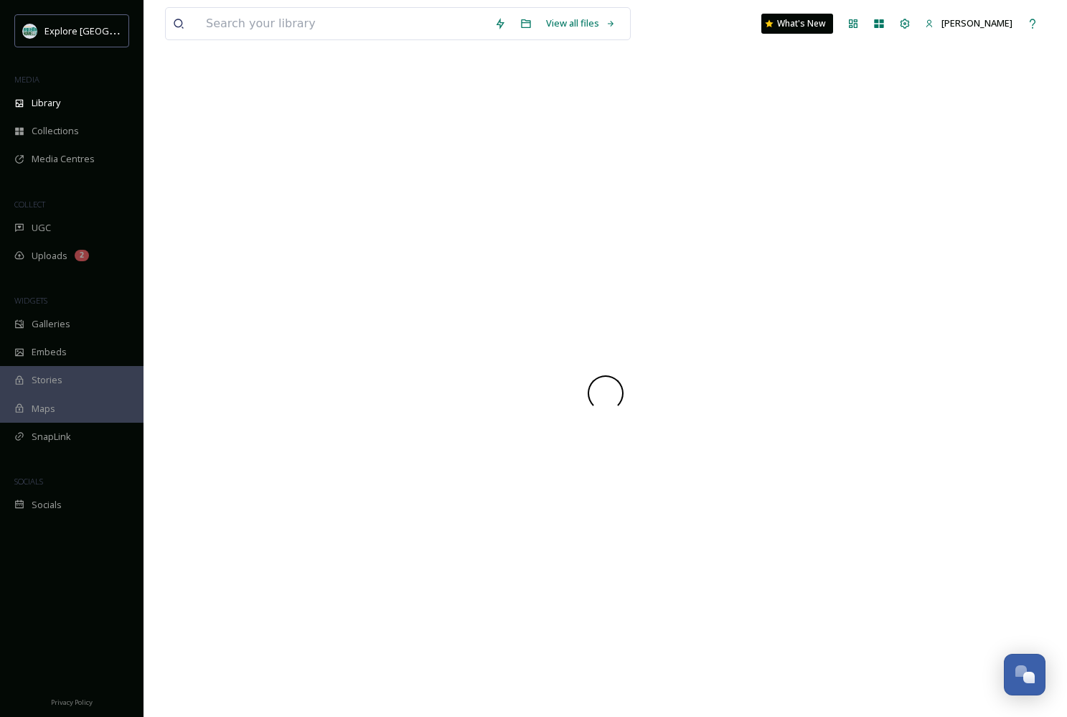
click at [214, 214] on div at bounding box center [605, 393] width 880 height 648
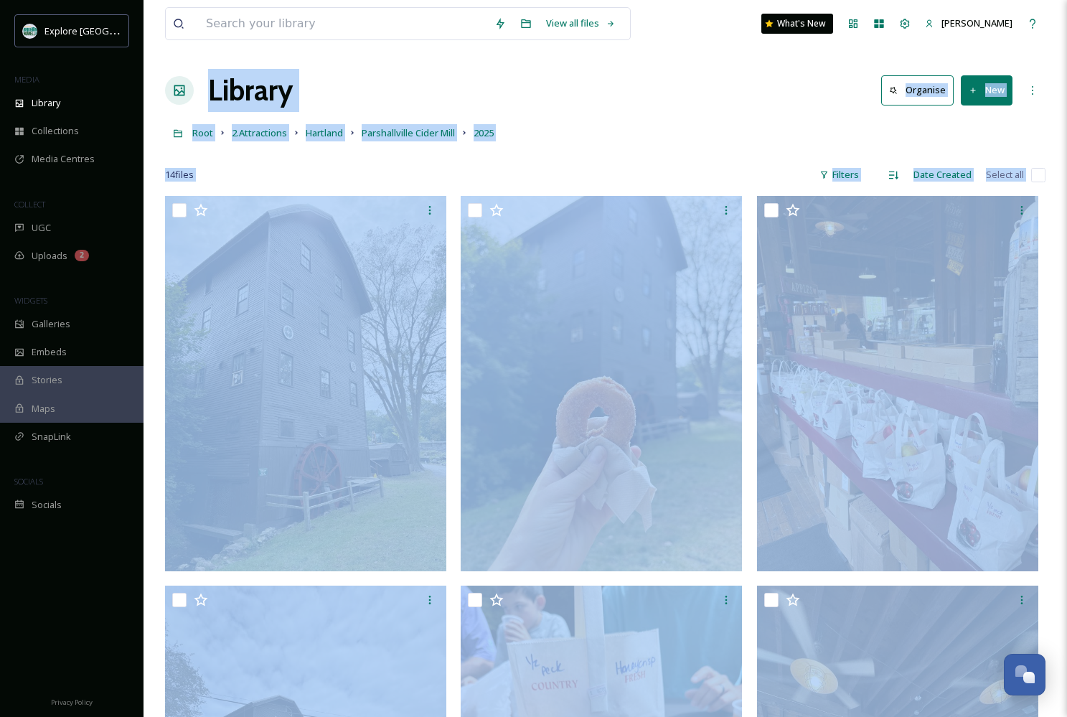
click at [599, 138] on div "Root 2.Attractions Hartland Parshallville Cider Mill 2025" at bounding box center [605, 132] width 880 height 27
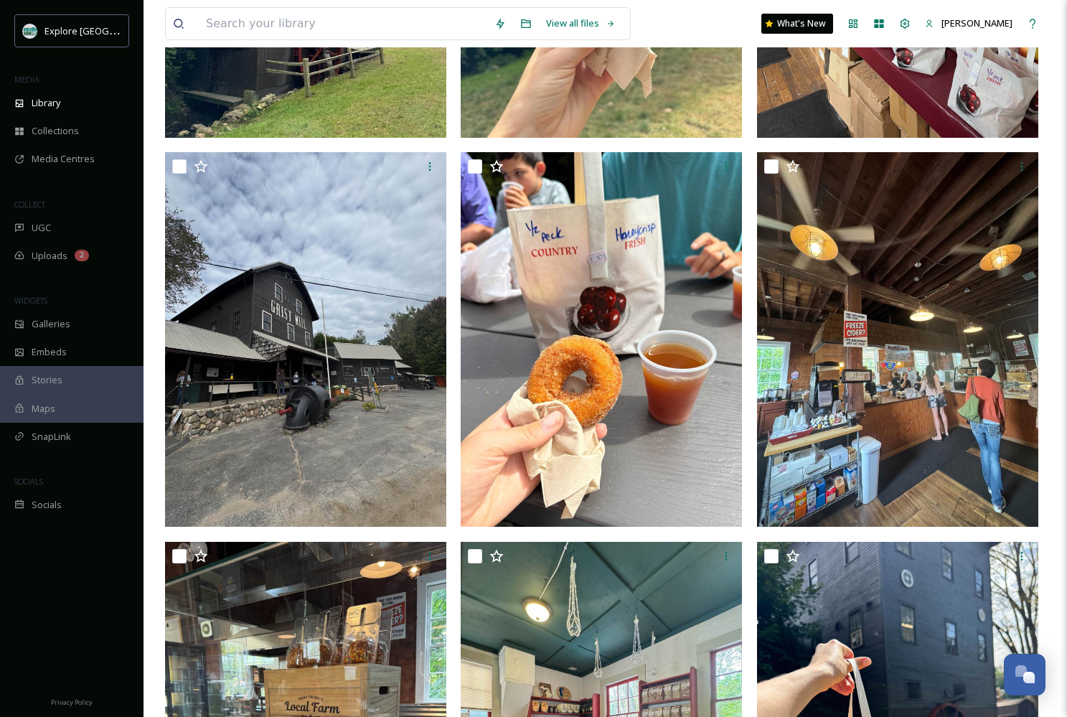
scroll to position [96, 0]
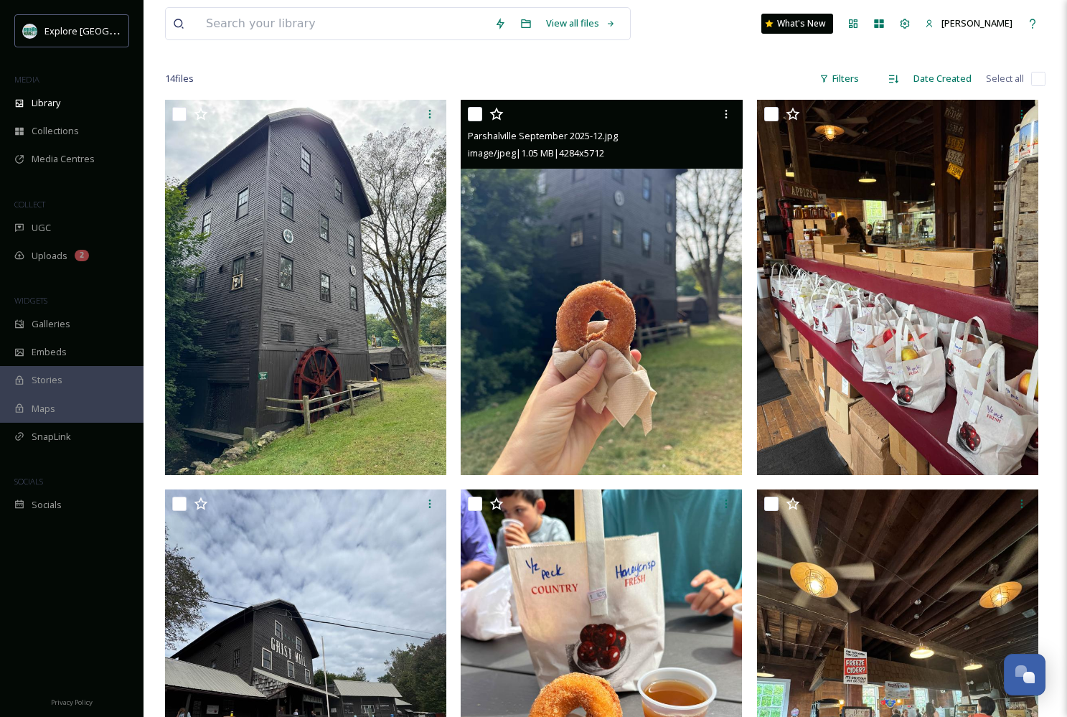
click at [659, 371] on img at bounding box center [601, 287] width 281 height 374
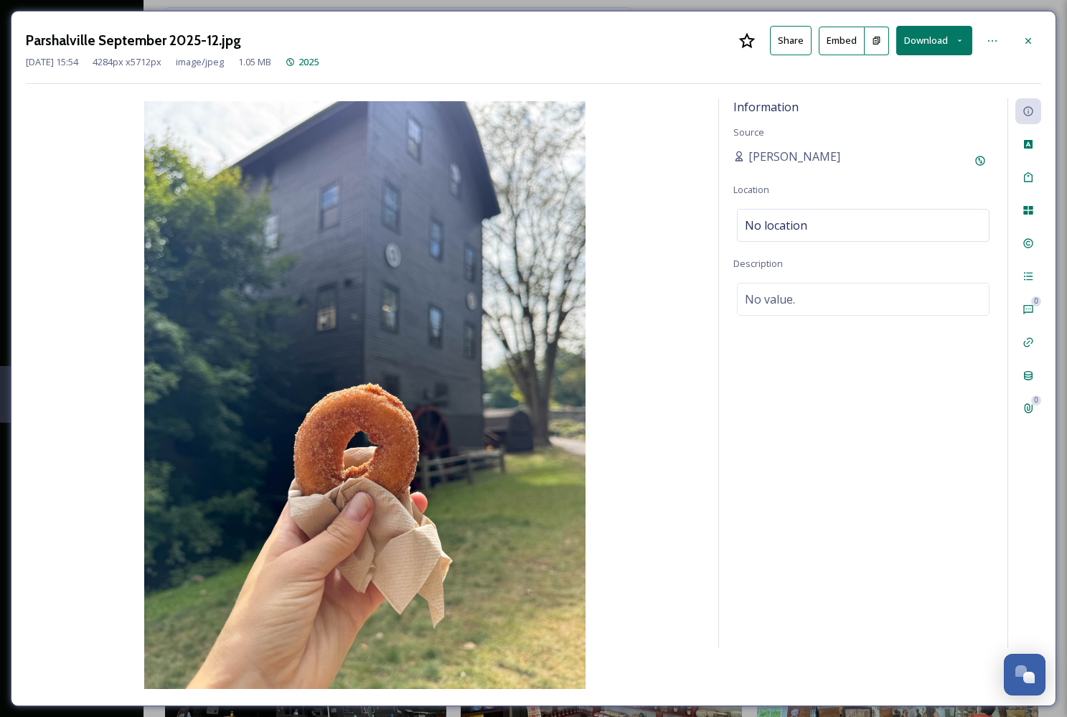
click at [803, 35] on button "Share" at bounding box center [791, 40] width 42 height 29
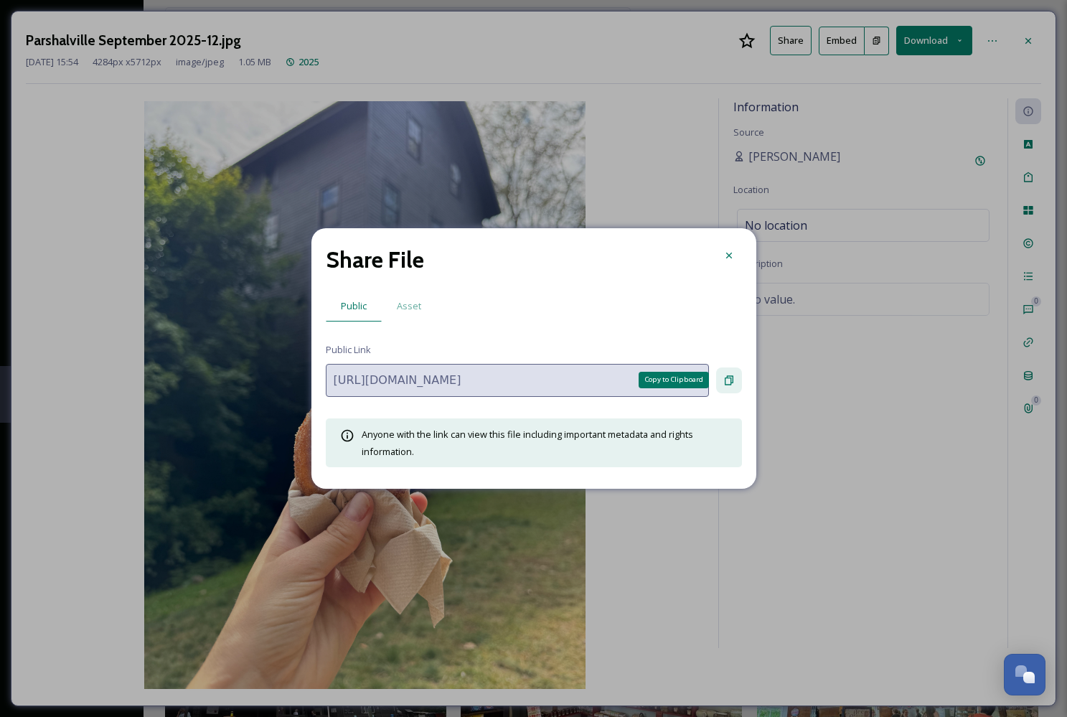
click at [727, 384] on icon at bounding box center [729, 379] width 9 height 9
click at [728, 263] on div at bounding box center [729, 255] width 26 height 26
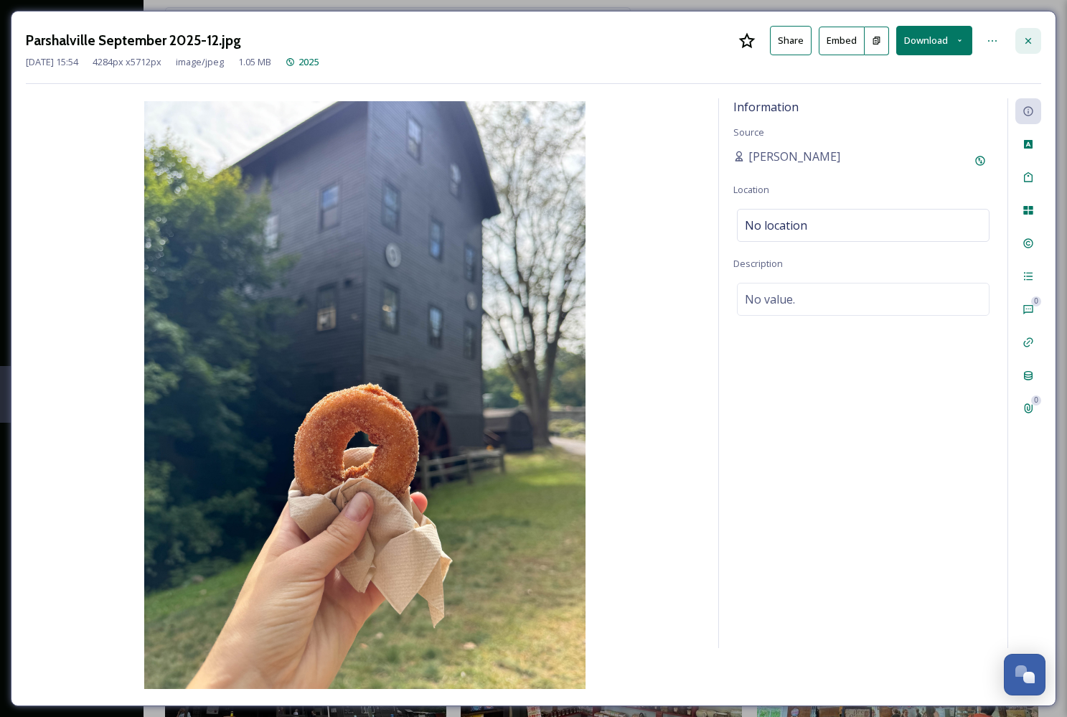
click at [1027, 48] on div at bounding box center [1028, 41] width 26 height 26
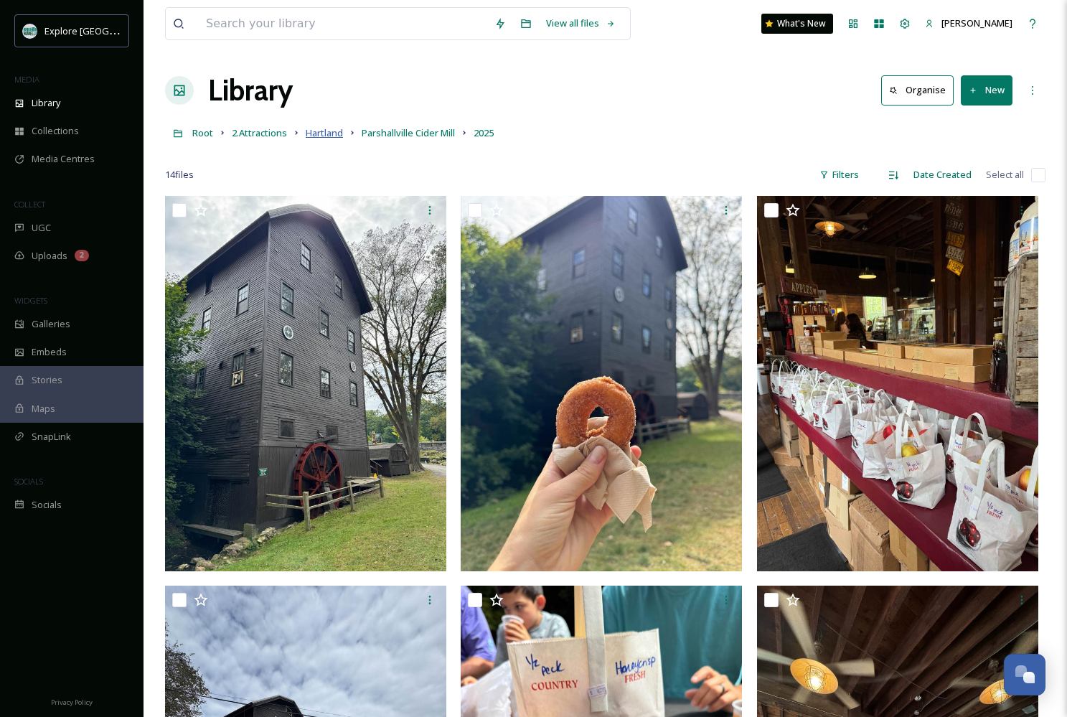
click at [321, 136] on span "Hartland" at bounding box center [324, 132] width 37 height 13
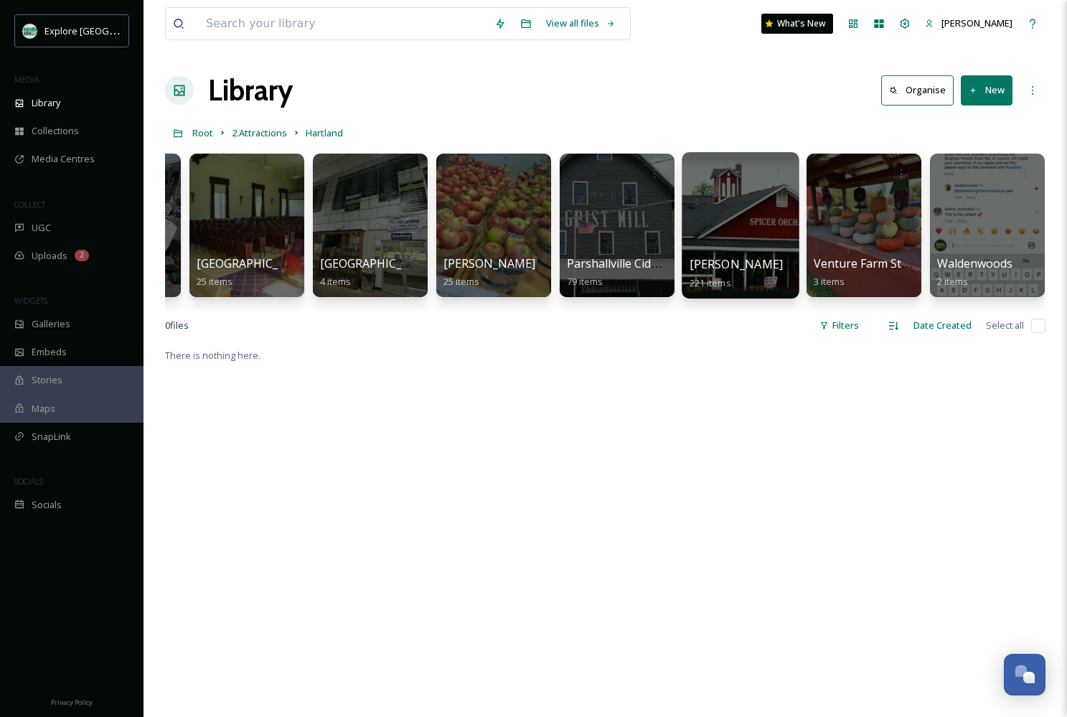
scroll to position [0, 720]
click at [752, 224] on div at bounding box center [740, 225] width 117 height 146
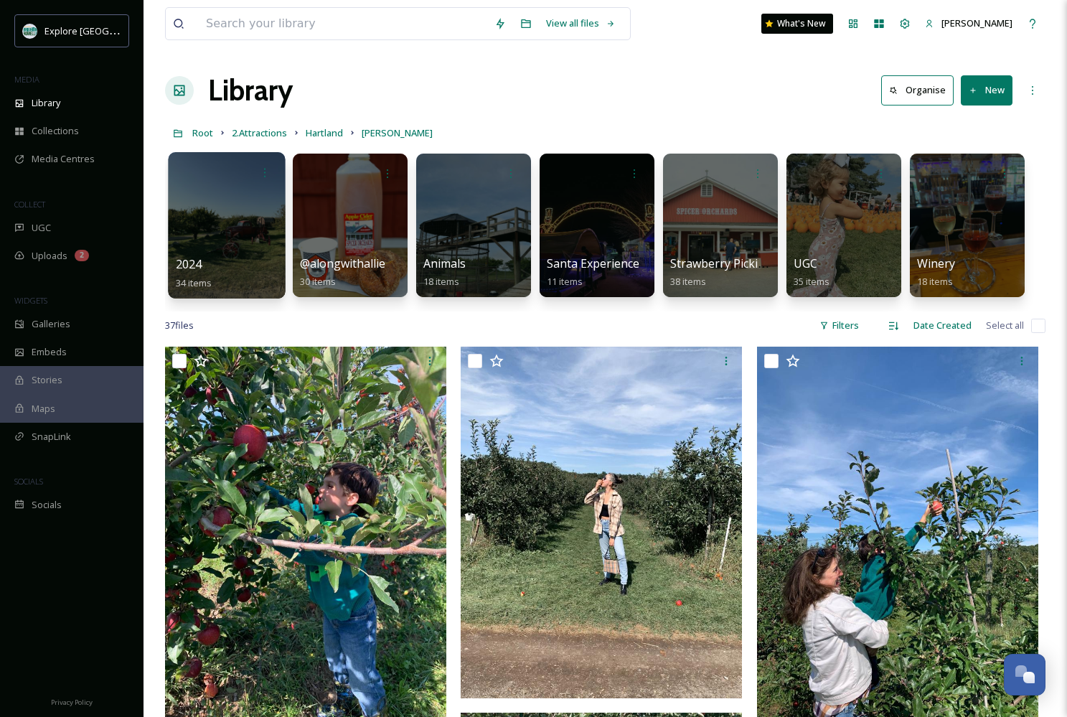
click at [215, 233] on div at bounding box center [226, 225] width 117 height 146
